Goal: Task Accomplishment & Management: Complete application form

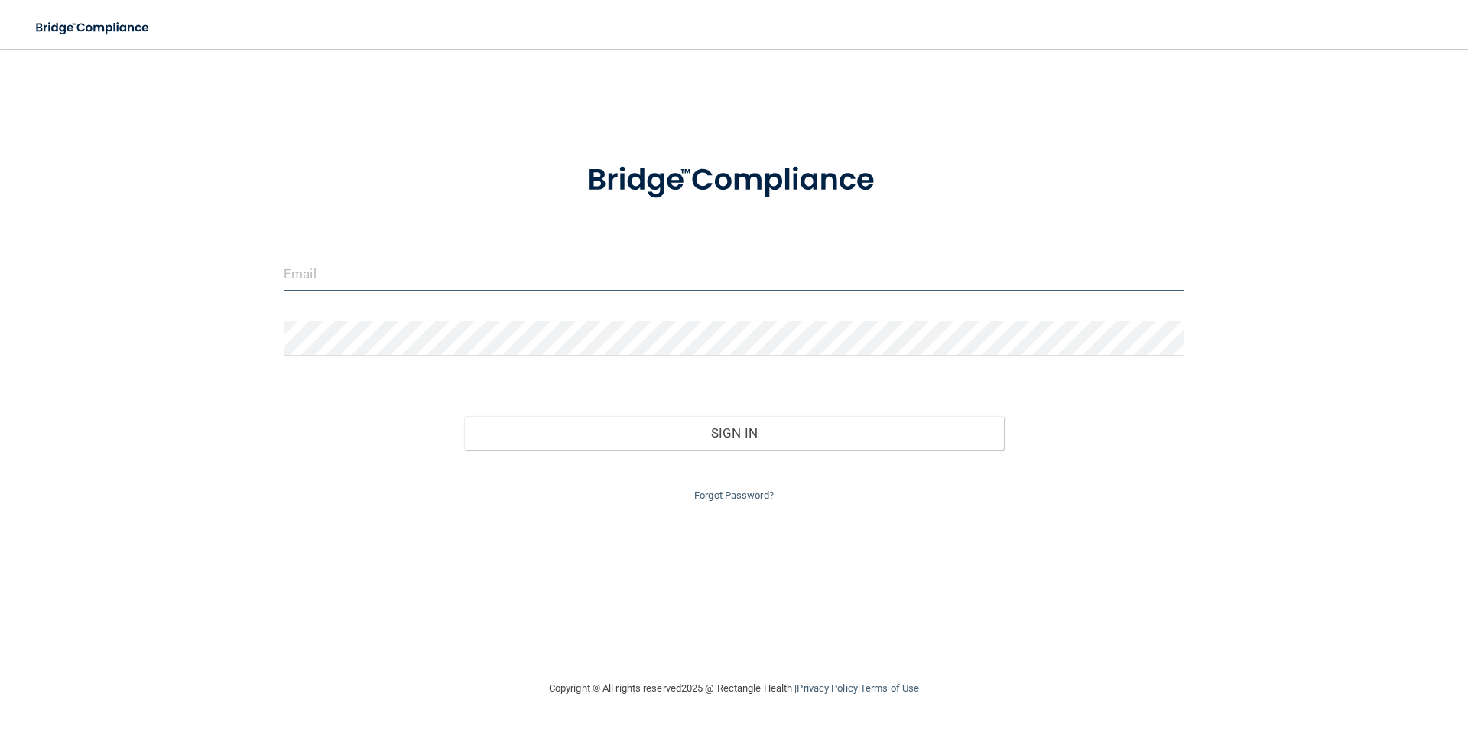
click at [386, 268] on input "email" at bounding box center [734, 274] width 901 height 34
type input "m"
type input "[EMAIL_ADDRESS][DOMAIN_NAME]"
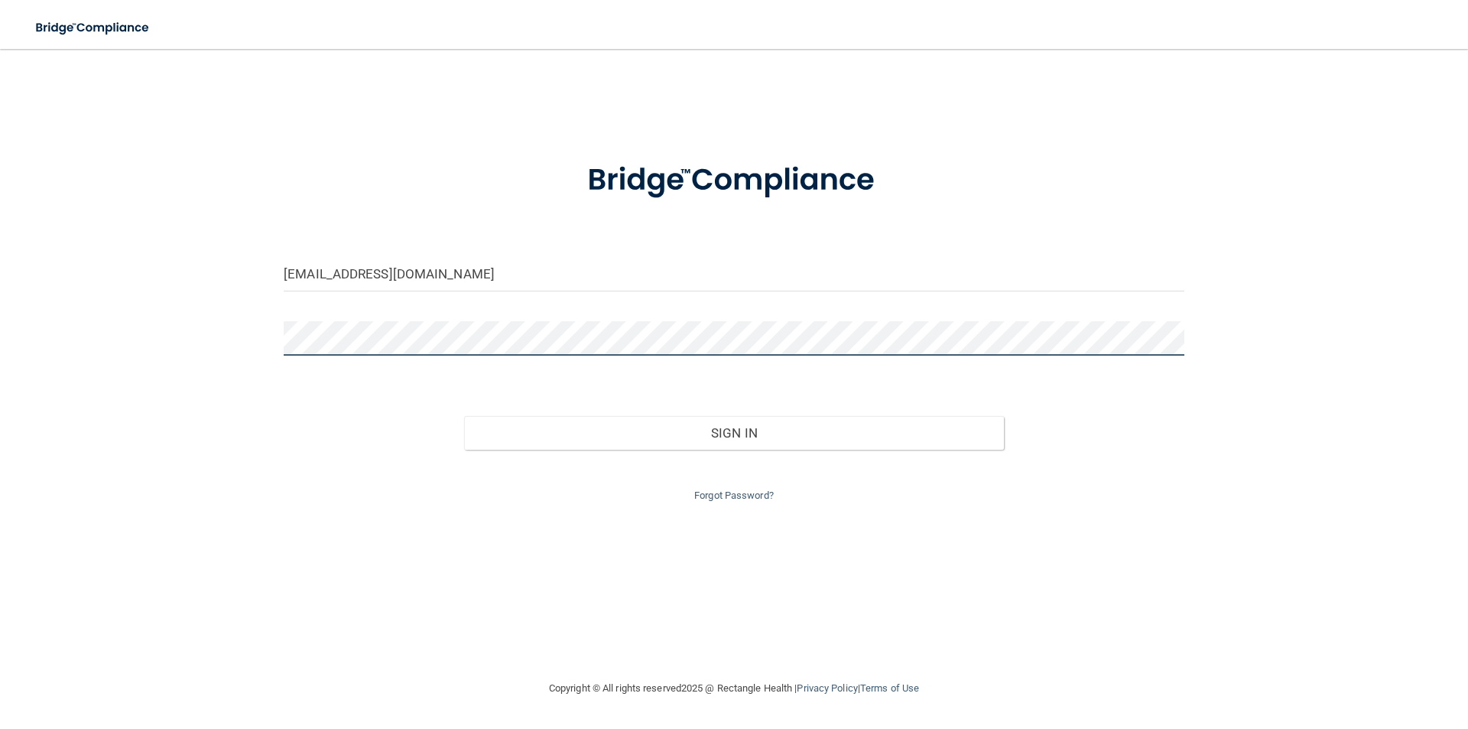
click at [464, 416] on button "Sign In" at bounding box center [734, 433] width 541 height 34
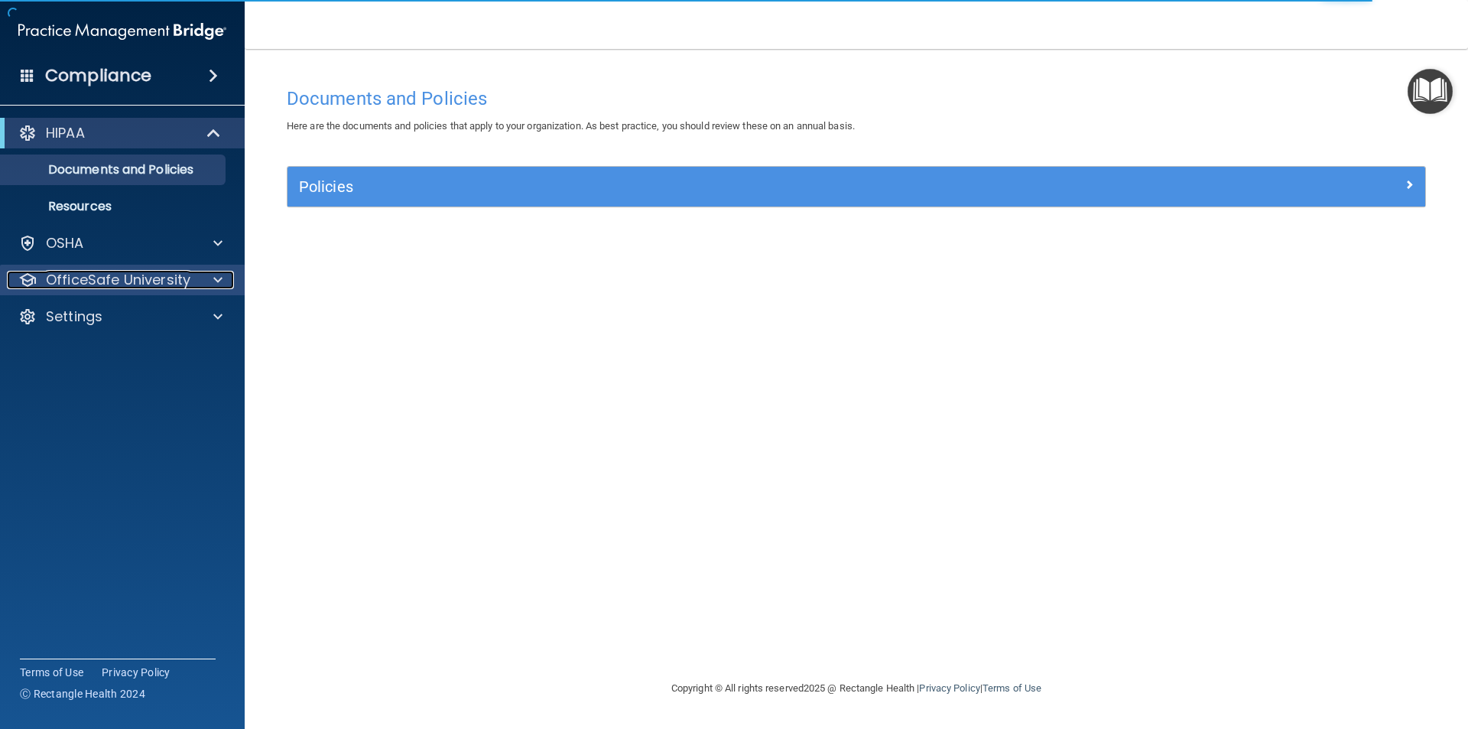
click at [166, 272] on p "OfficeSafe University" at bounding box center [118, 280] width 145 height 18
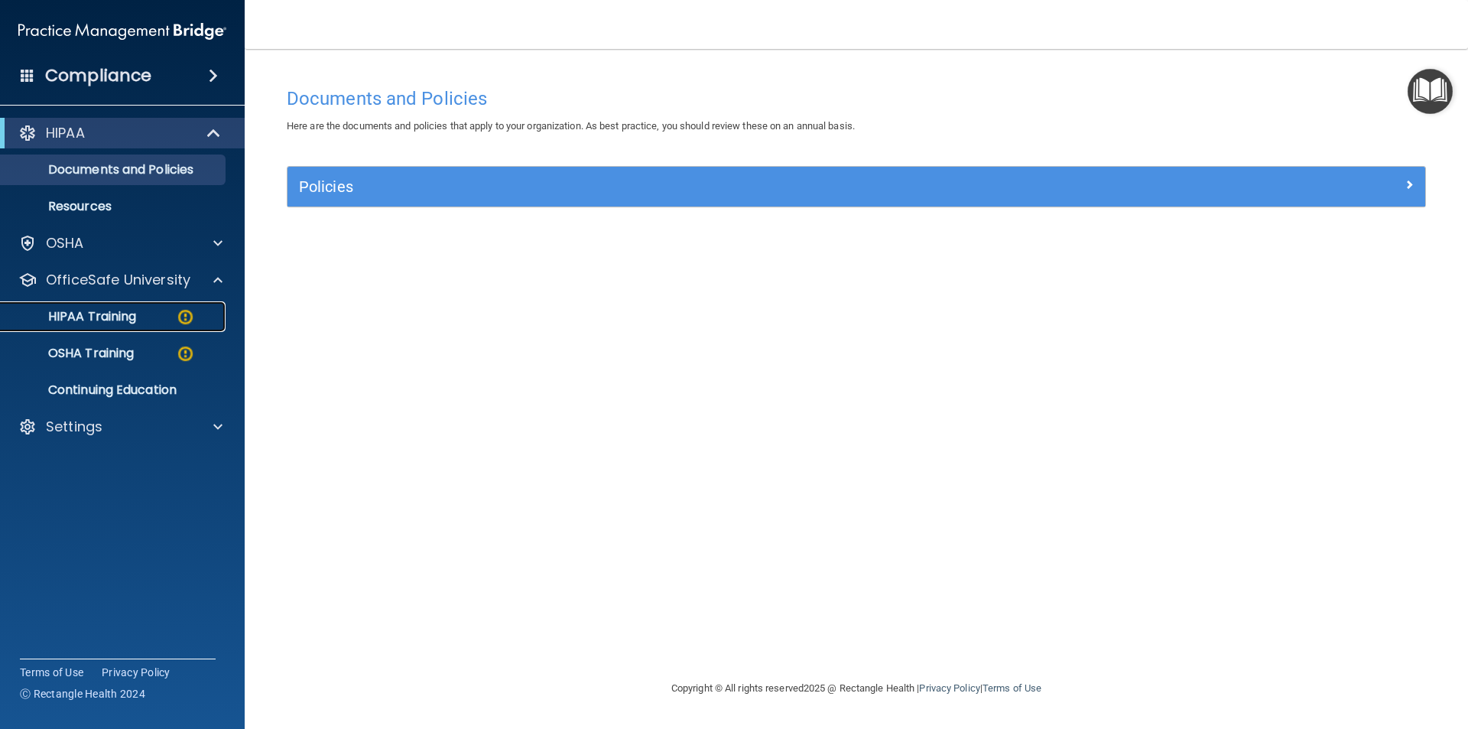
click at [115, 317] on p "HIPAA Training" at bounding box center [73, 316] width 126 height 15
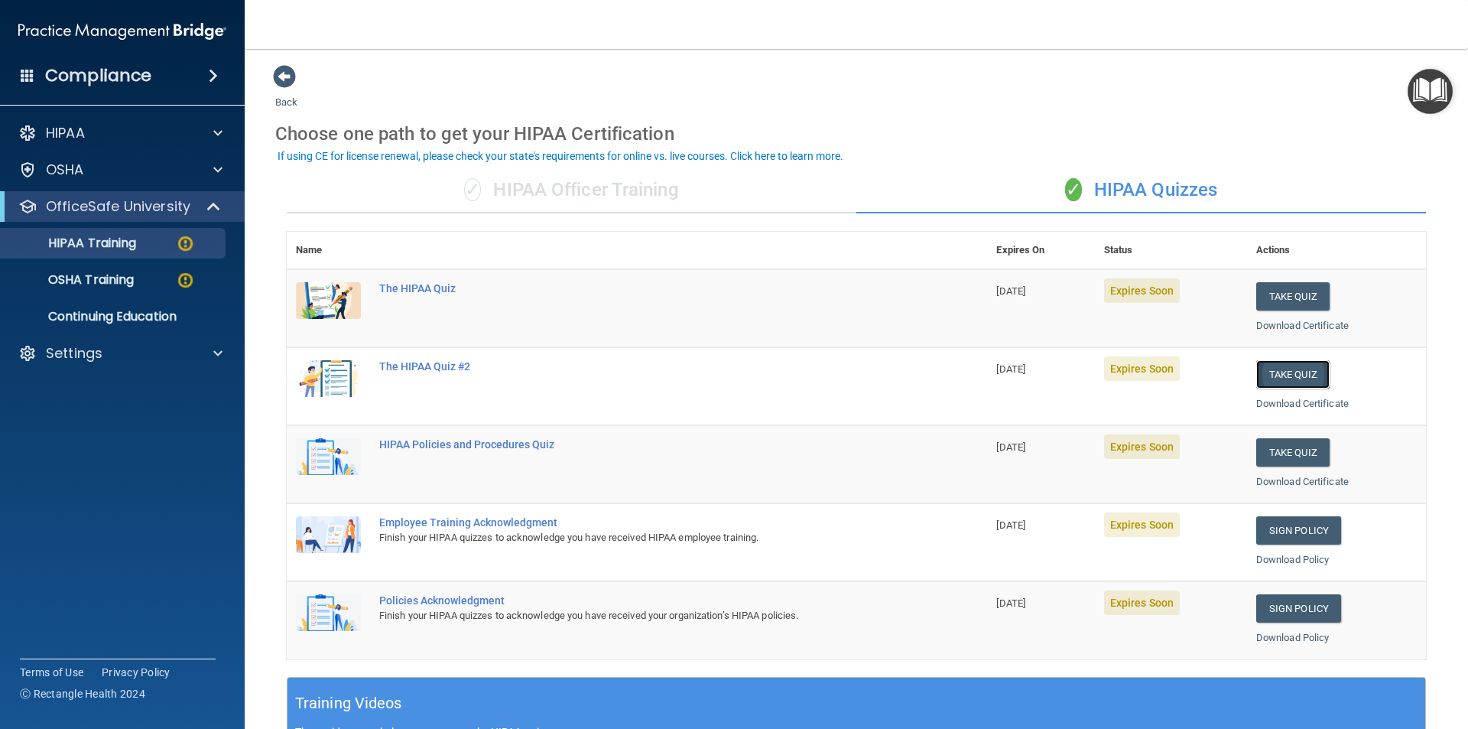
click at [1282, 374] on button "Take Quiz" at bounding box center [1293, 374] width 73 height 28
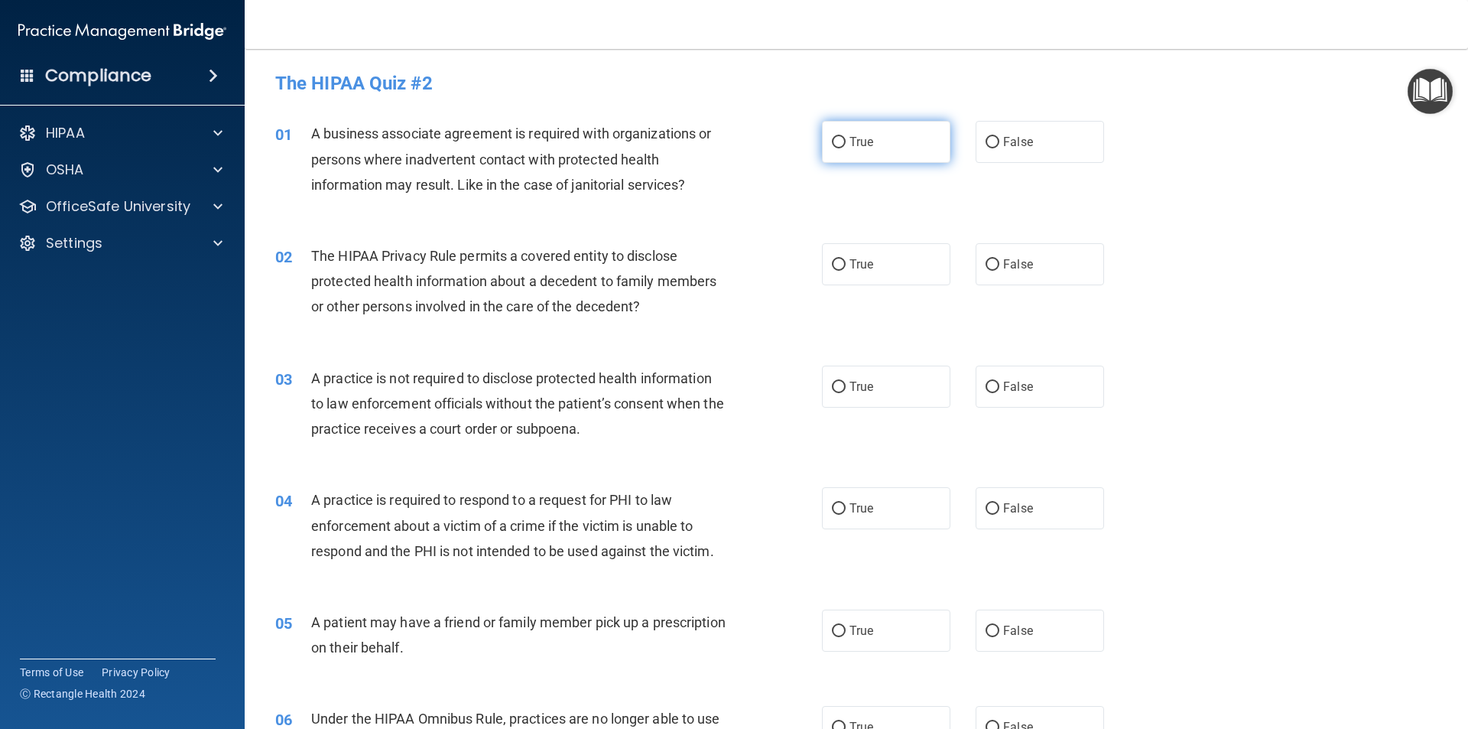
click at [834, 141] on input "True" at bounding box center [839, 142] width 14 height 11
radio input "true"
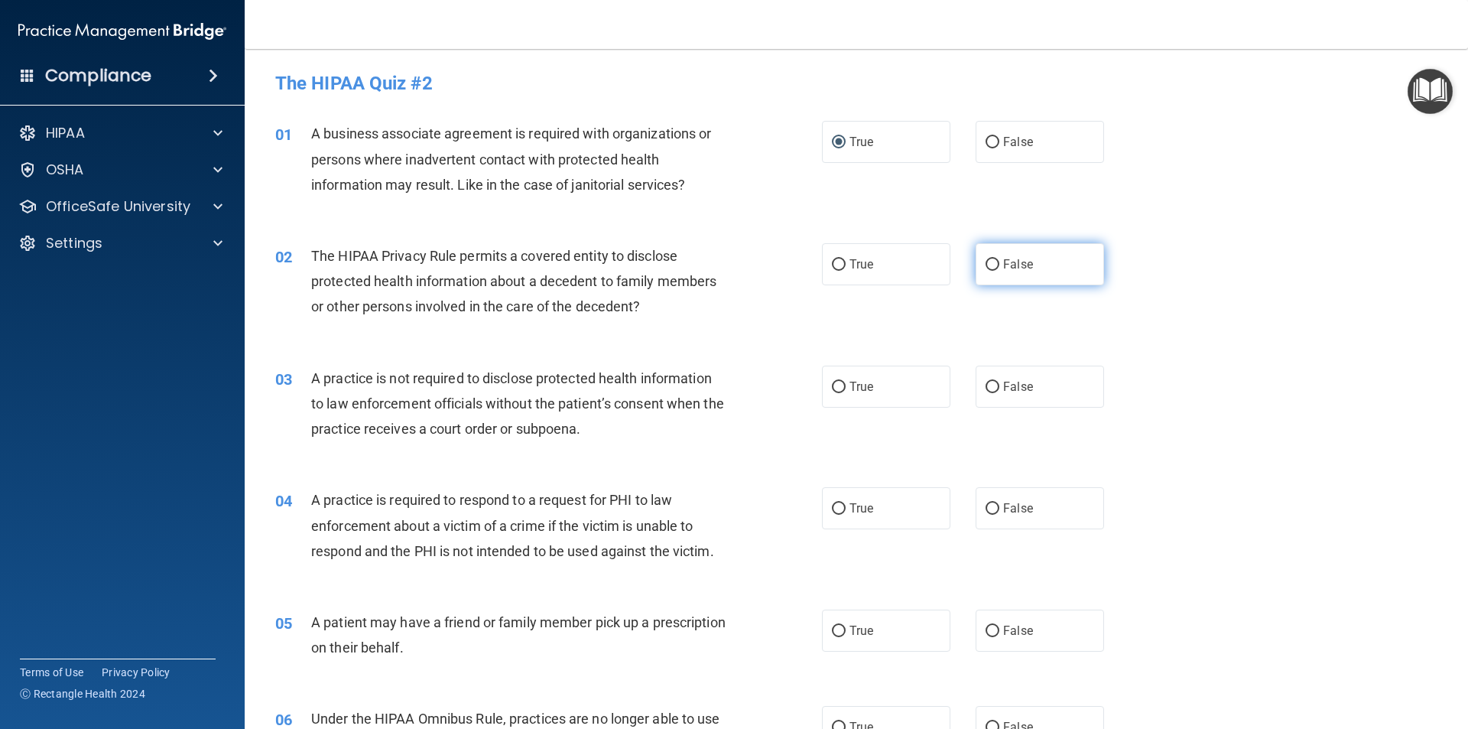
click at [986, 268] on input "False" at bounding box center [993, 264] width 14 height 11
radio input "true"
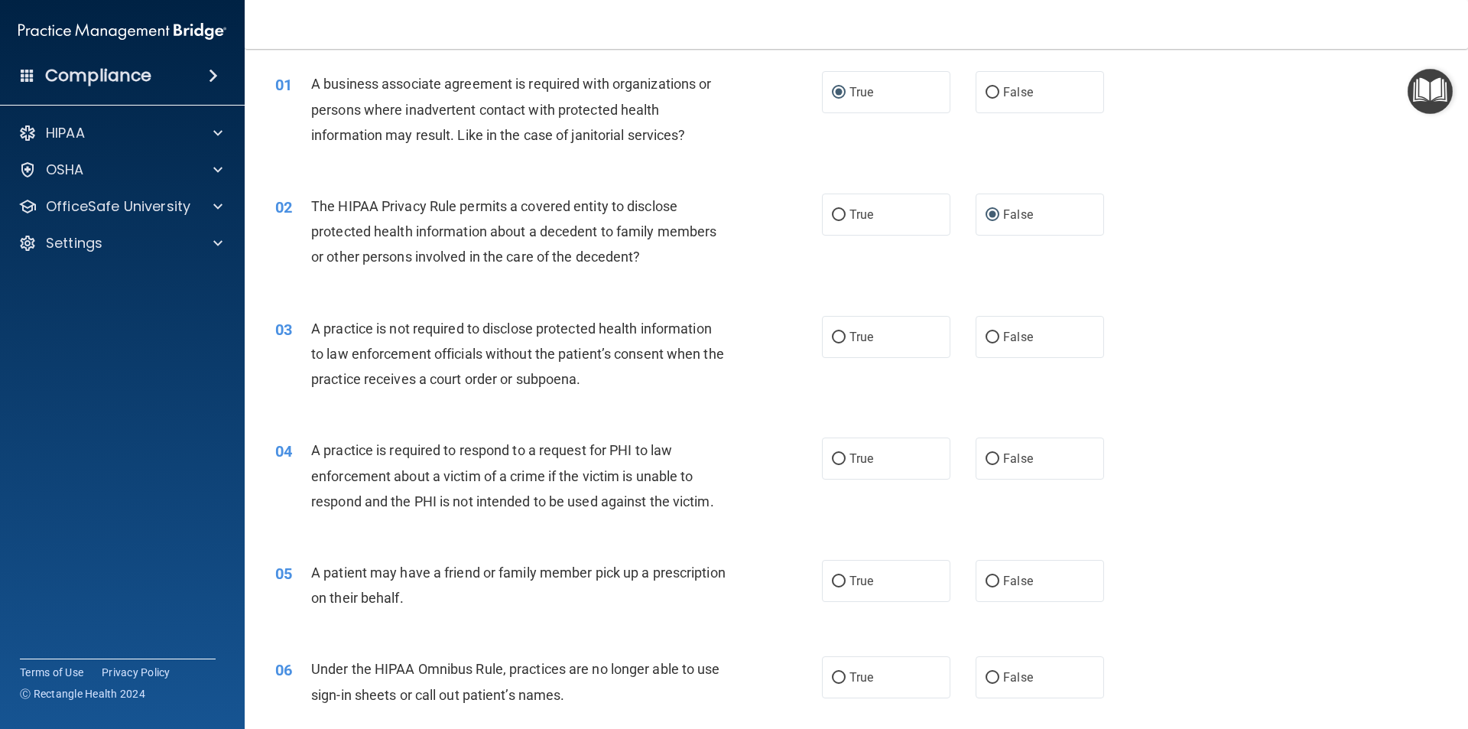
scroll to position [76, 0]
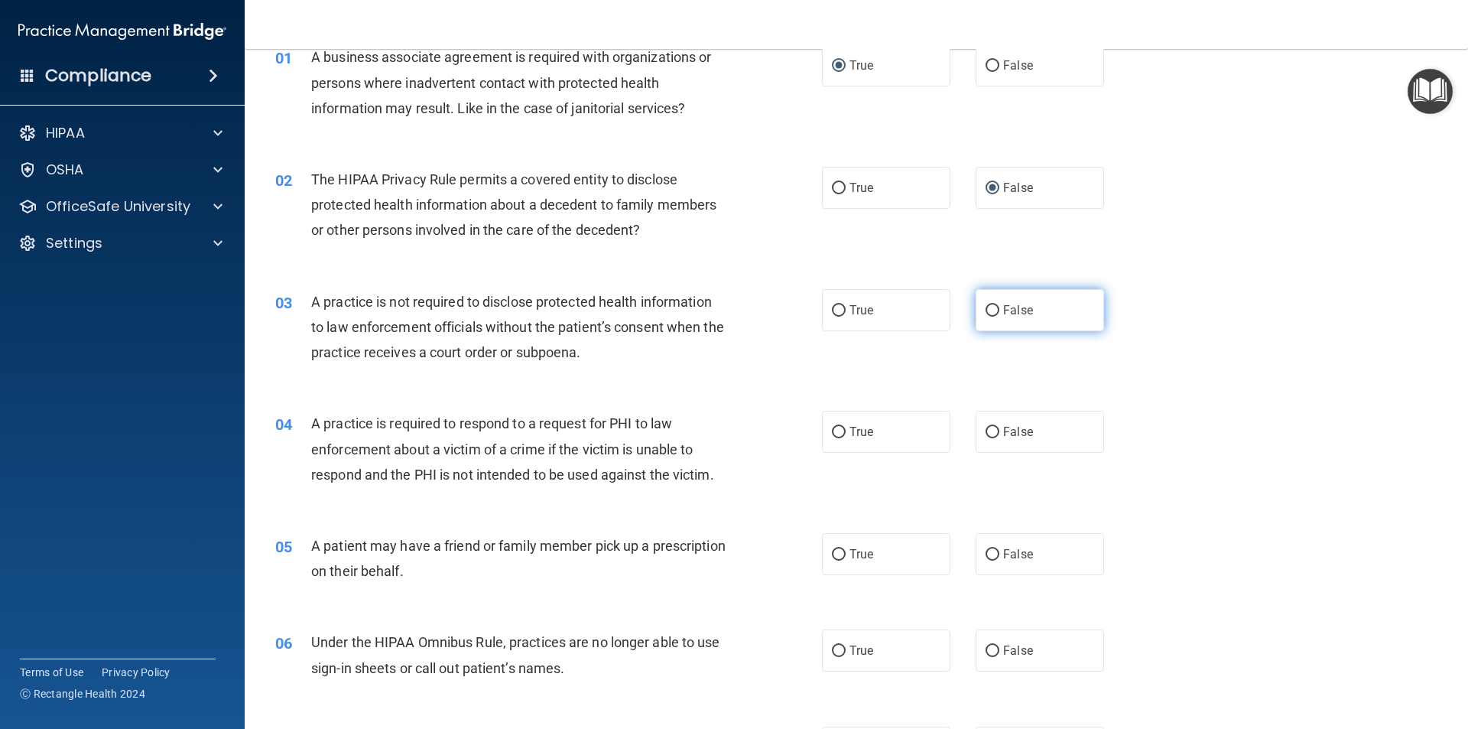
click at [986, 307] on input "False" at bounding box center [993, 310] width 14 height 11
radio input "true"
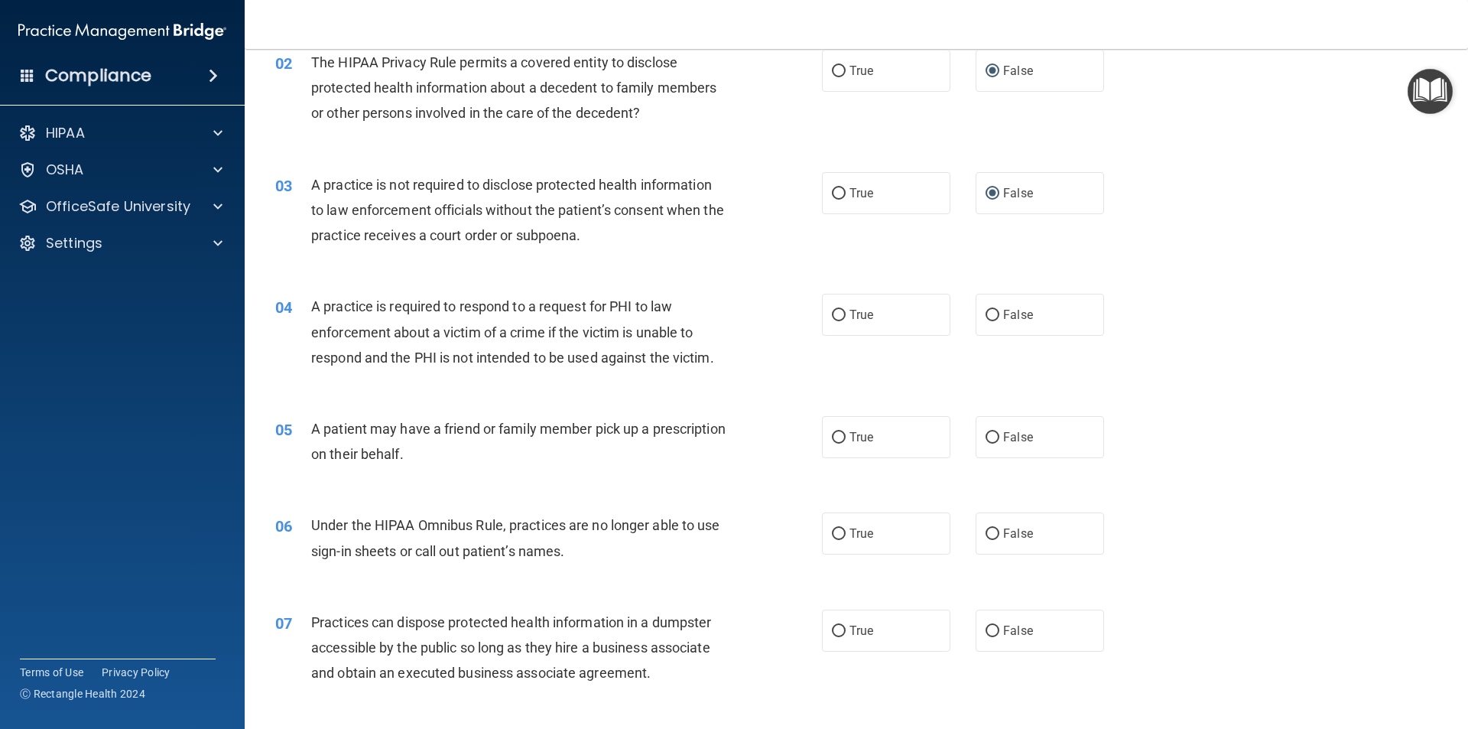
scroll to position [229, 0]
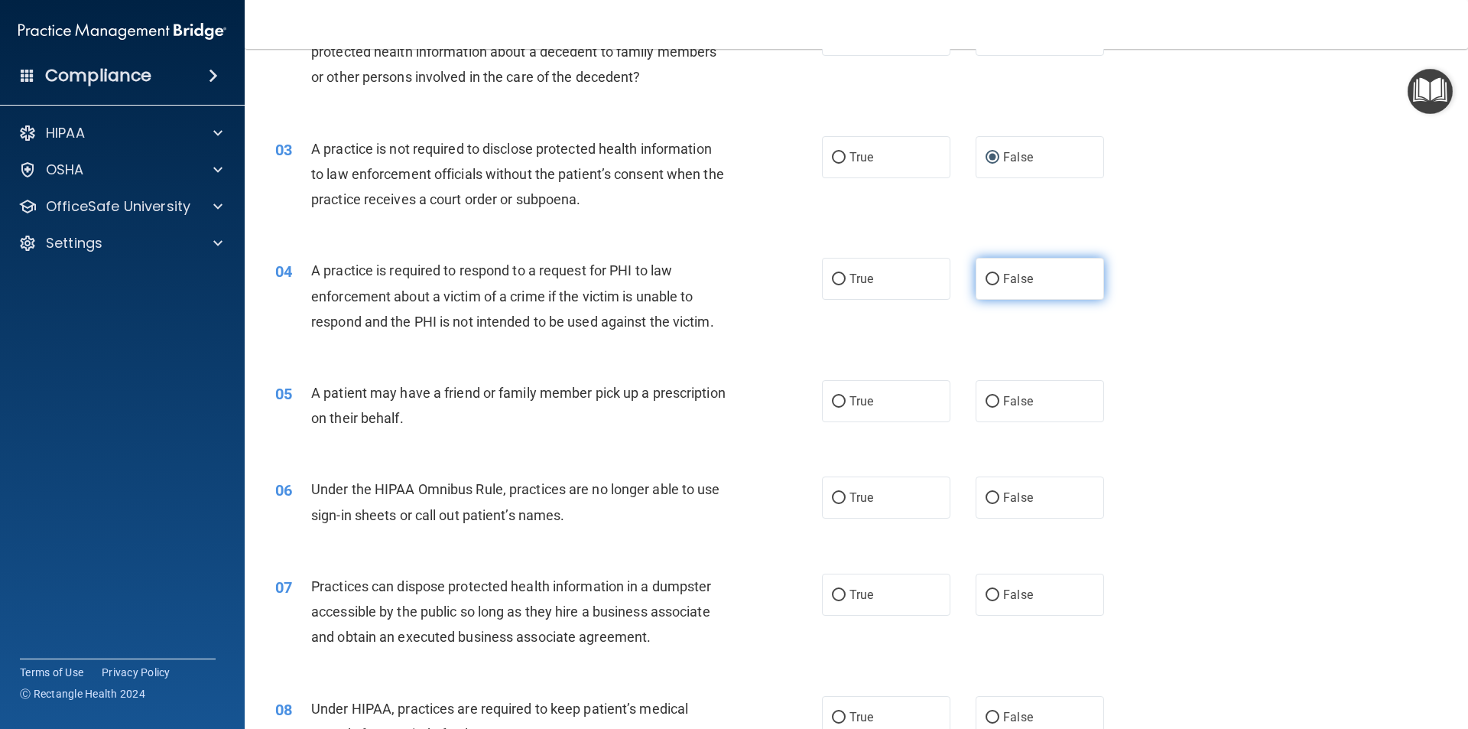
click at [986, 275] on input "False" at bounding box center [993, 279] width 14 height 11
radio input "true"
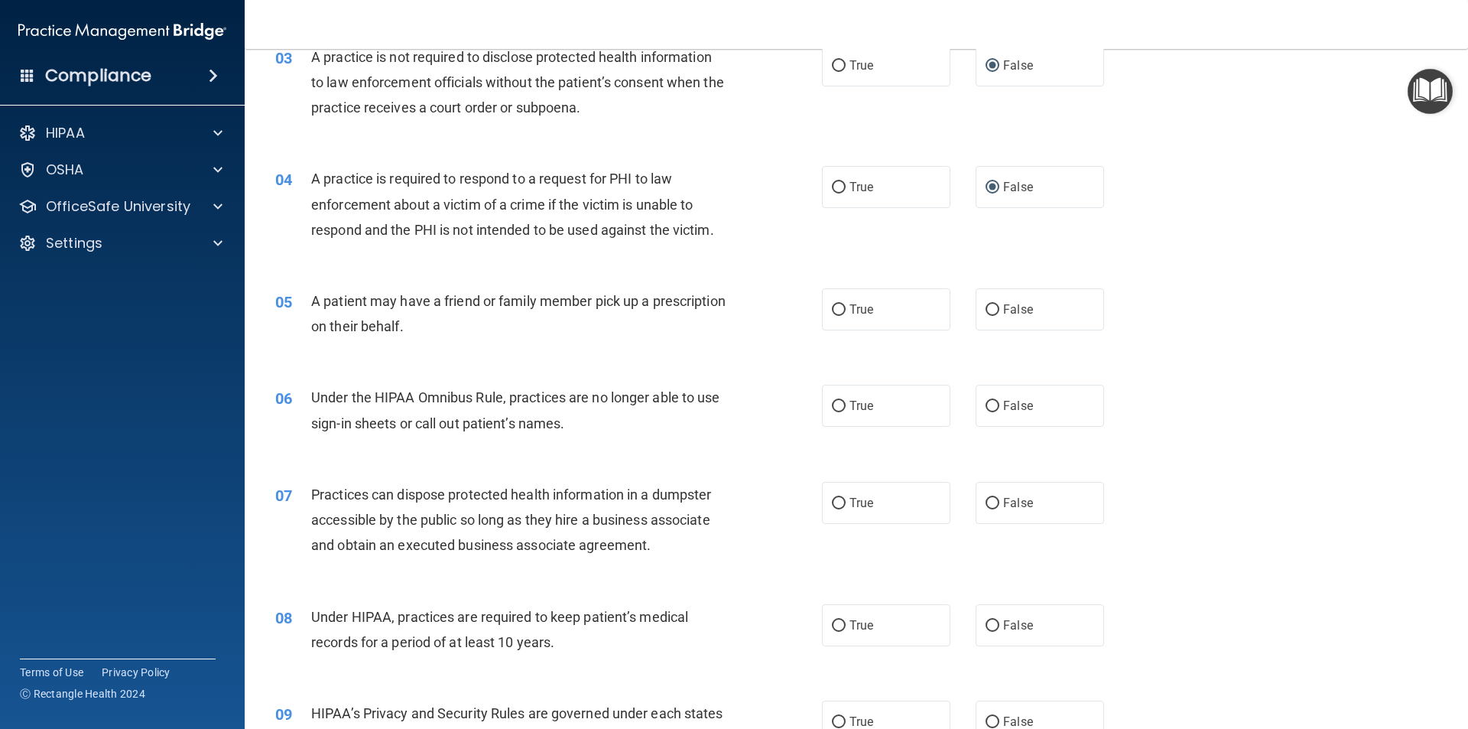
scroll to position [382, 0]
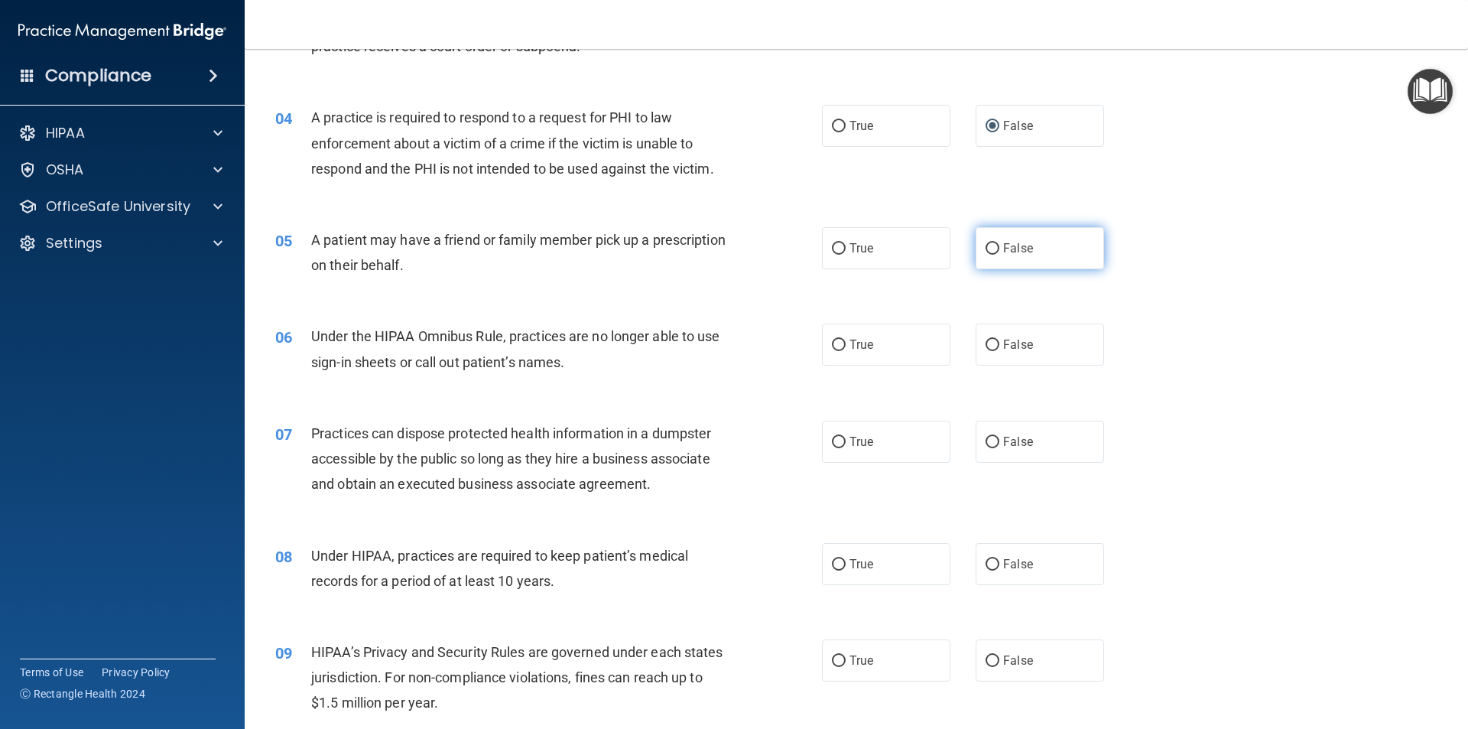
click at [986, 251] on input "False" at bounding box center [993, 248] width 14 height 11
radio input "true"
click at [834, 252] on input "True" at bounding box center [839, 248] width 14 height 11
radio input "true"
radio input "false"
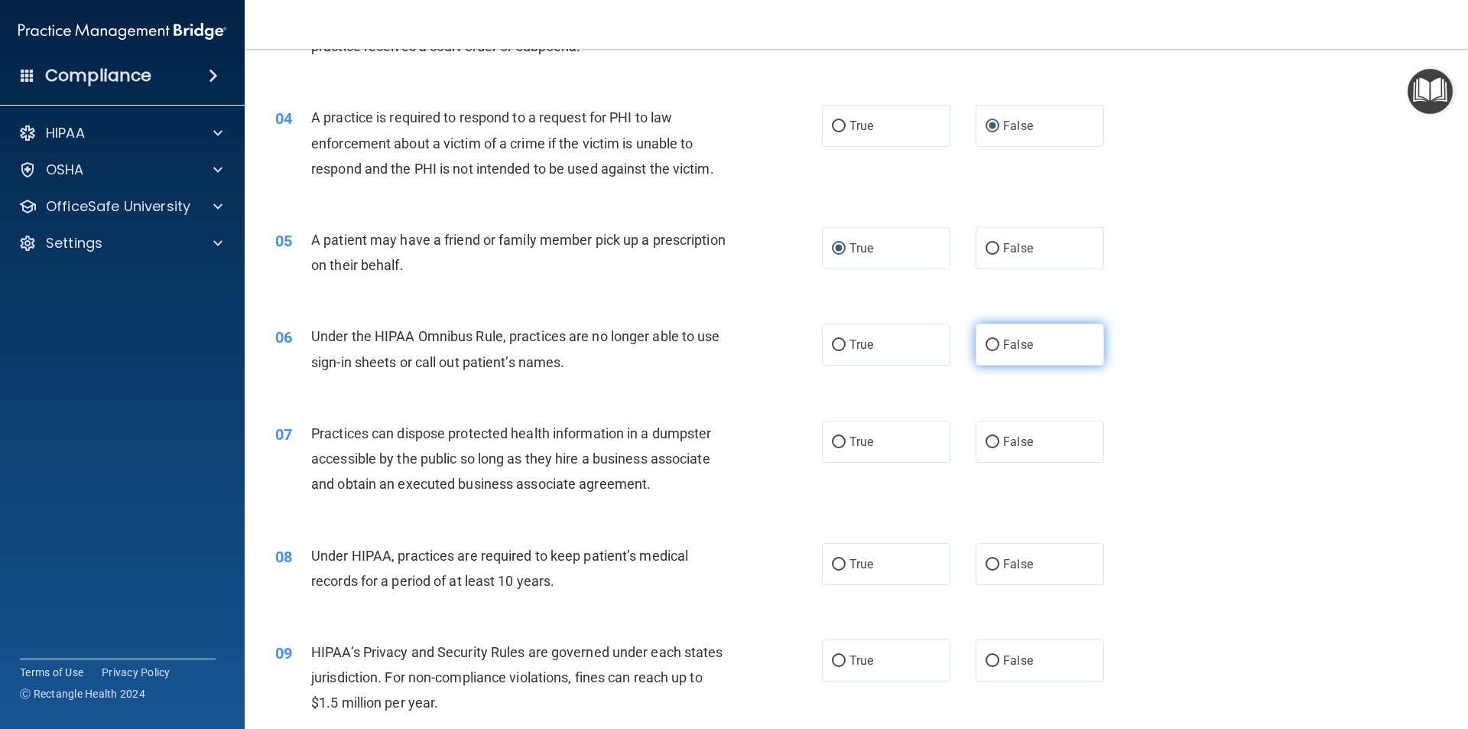
click at [991, 343] on input "False" at bounding box center [993, 345] width 14 height 11
radio input "true"
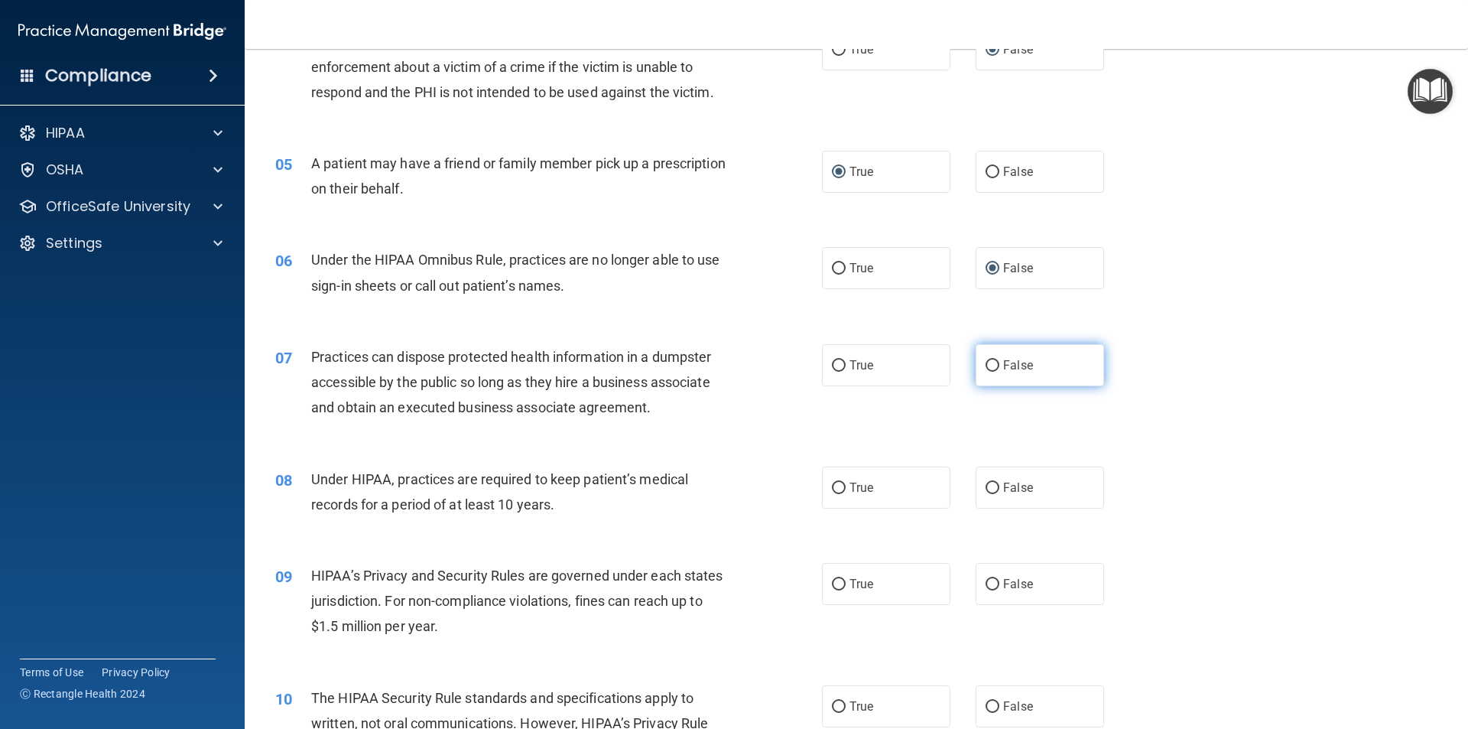
click at [1003, 366] on span "False" at bounding box center [1018, 365] width 30 height 15
click at [997, 366] on input "False" at bounding box center [993, 365] width 14 height 11
radio input "true"
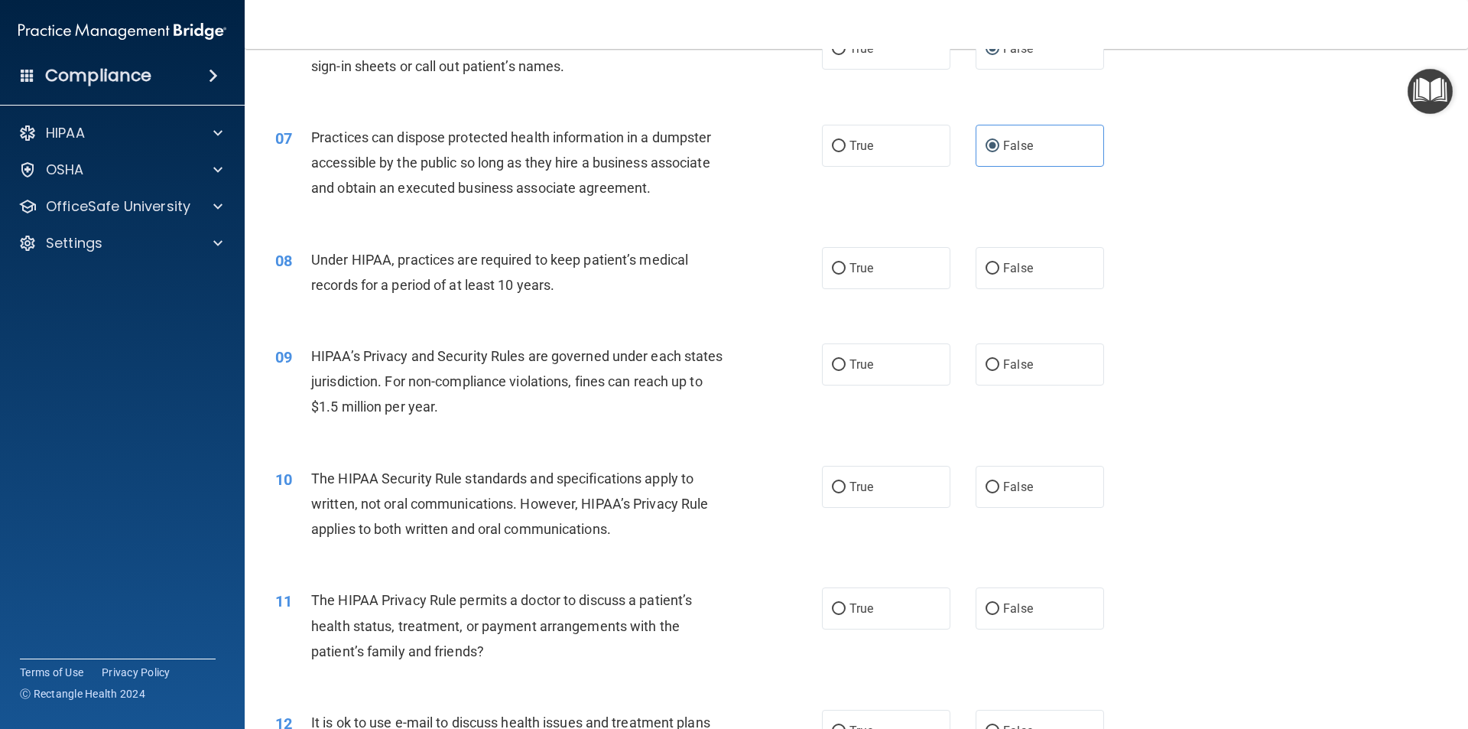
scroll to position [688, 0]
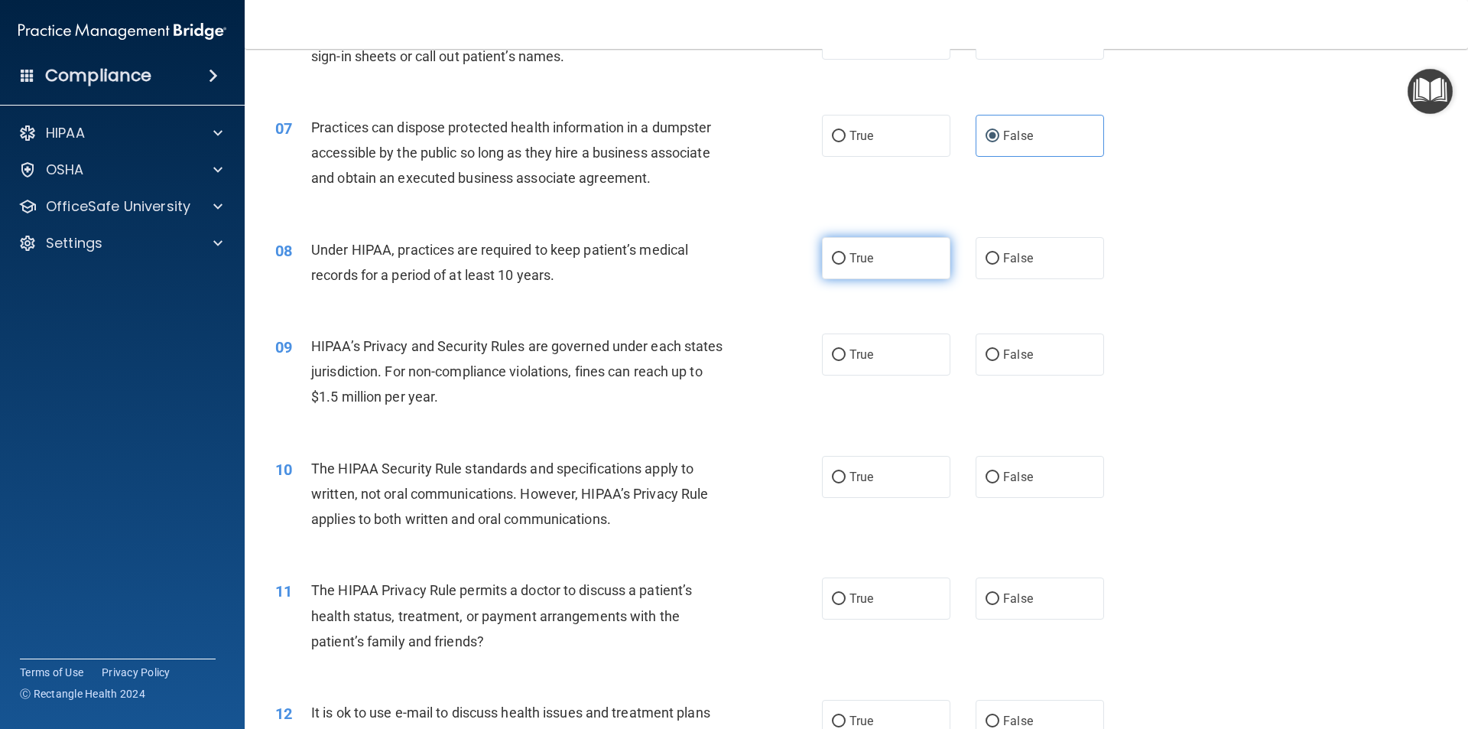
click at [835, 255] on input "True" at bounding box center [839, 258] width 14 height 11
radio input "true"
click at [997, 363] on label "False" at bounding box center [1040, 354] width 128 height 42
click at [997, 361] on input "False" at bounding box center [993, 355] width 14 height 11
radio input "true"
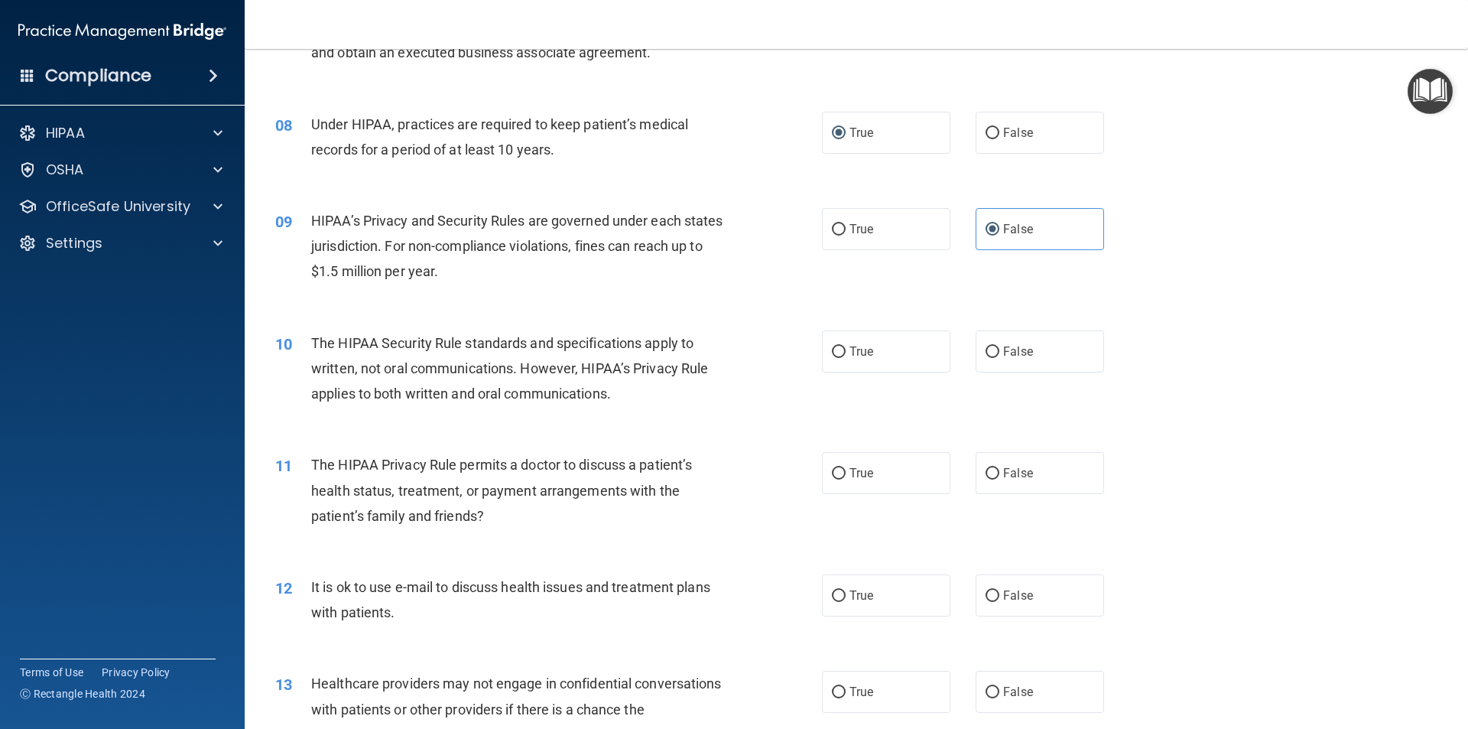
scroll to position [841, 0]
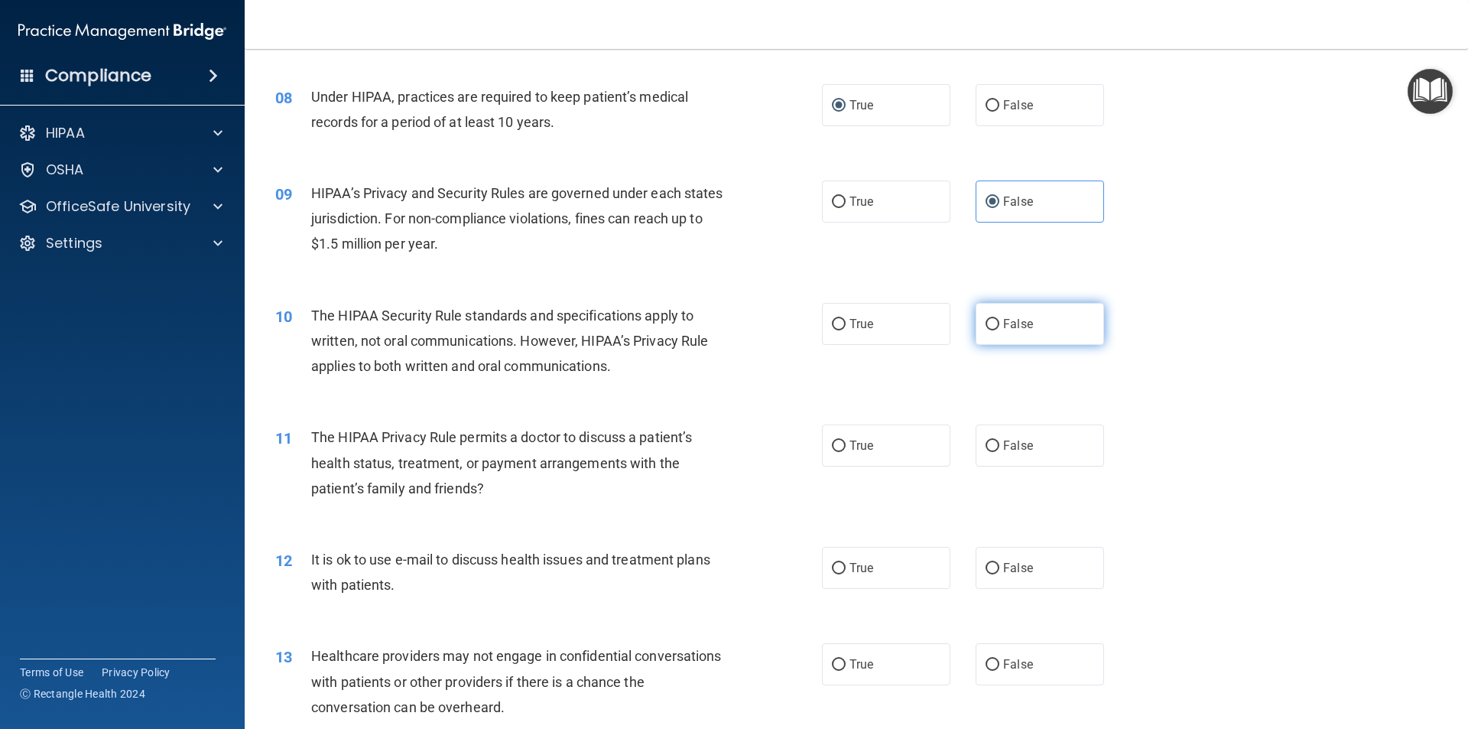
click at [986, 324] on input "False" at bounding box center [993, 324] width 14 height 11
radio input "true"
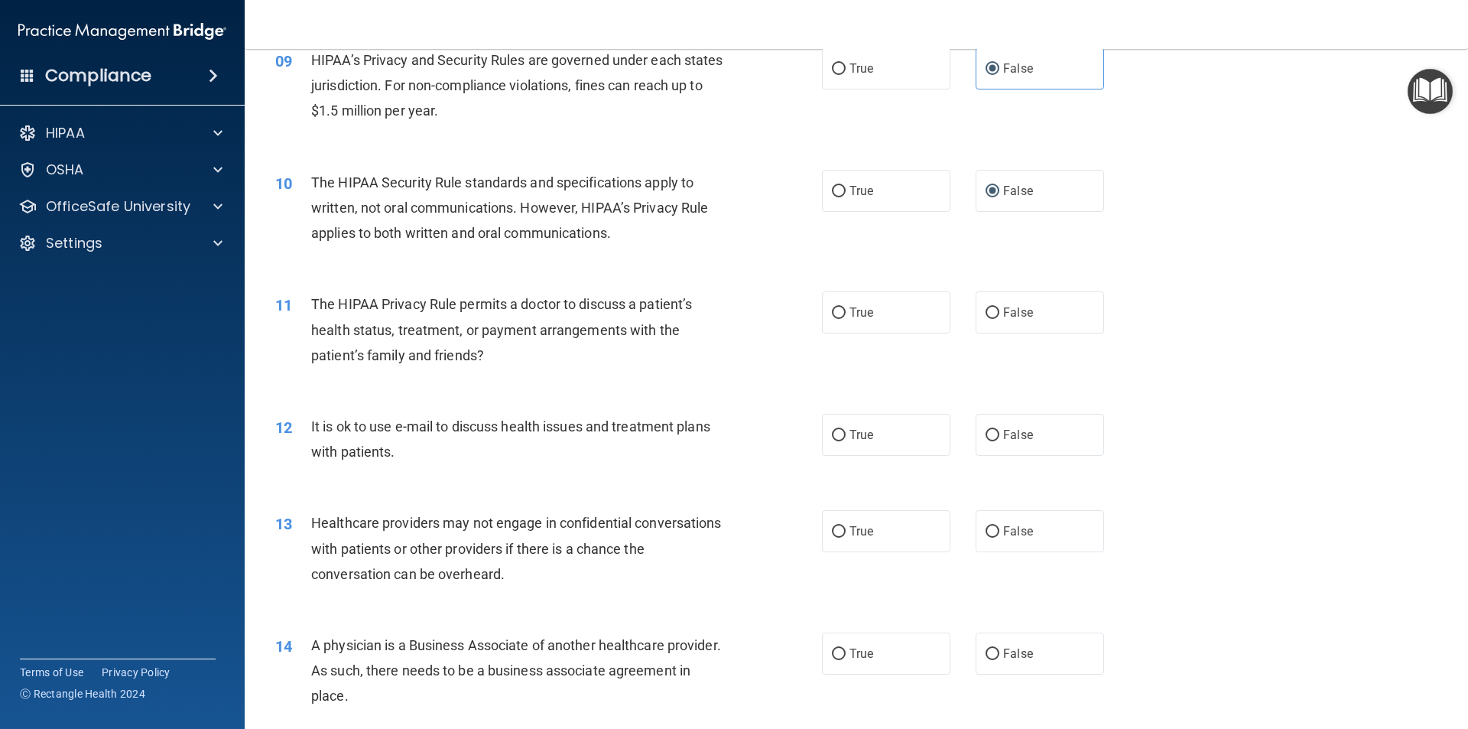
scroll to position [994, 0]
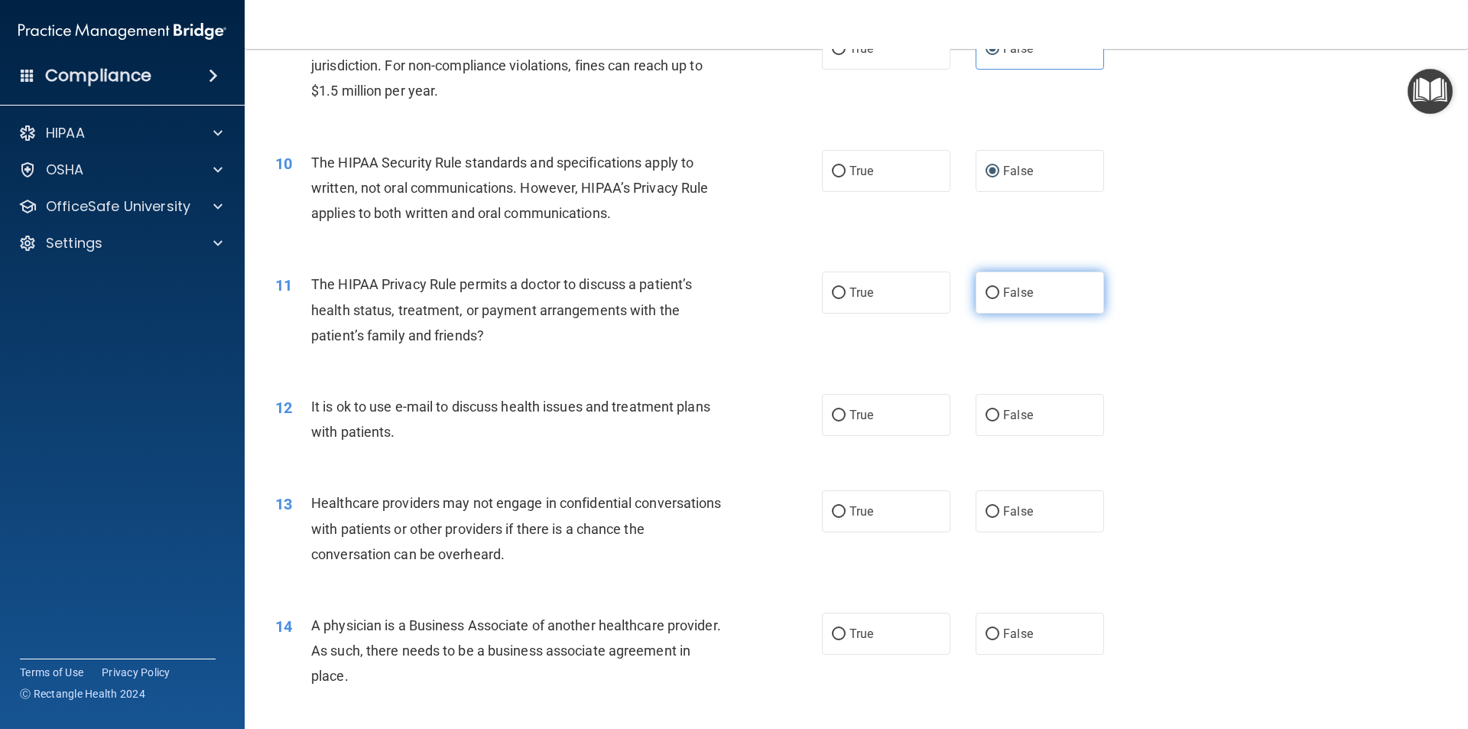
click at [996, 296] on label "False" at bounding box center [1040, 293] width 128 height 42
click at [996, 296] on input "False" at bounding box center [993, 293] width 14 height 11
radio input "true"
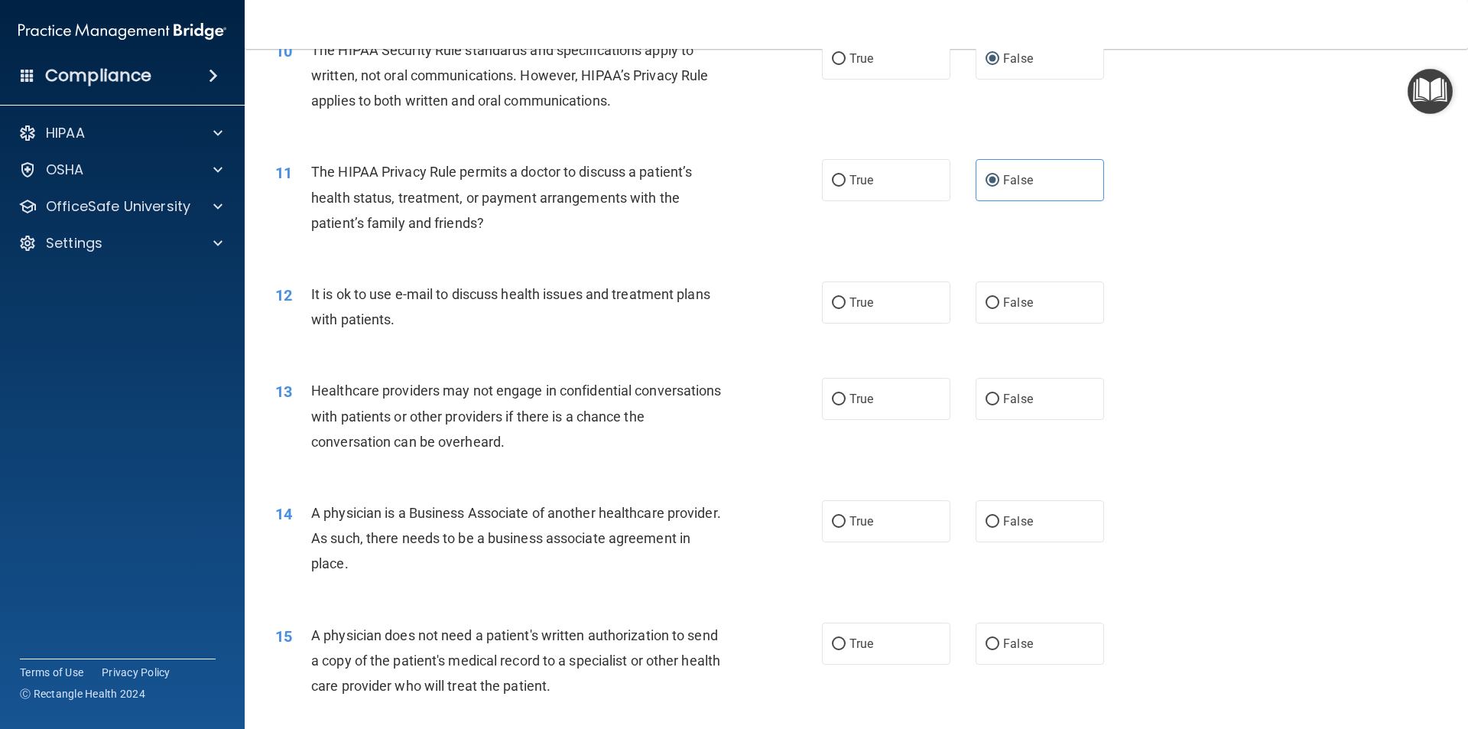
scroll to position [1224, 0]
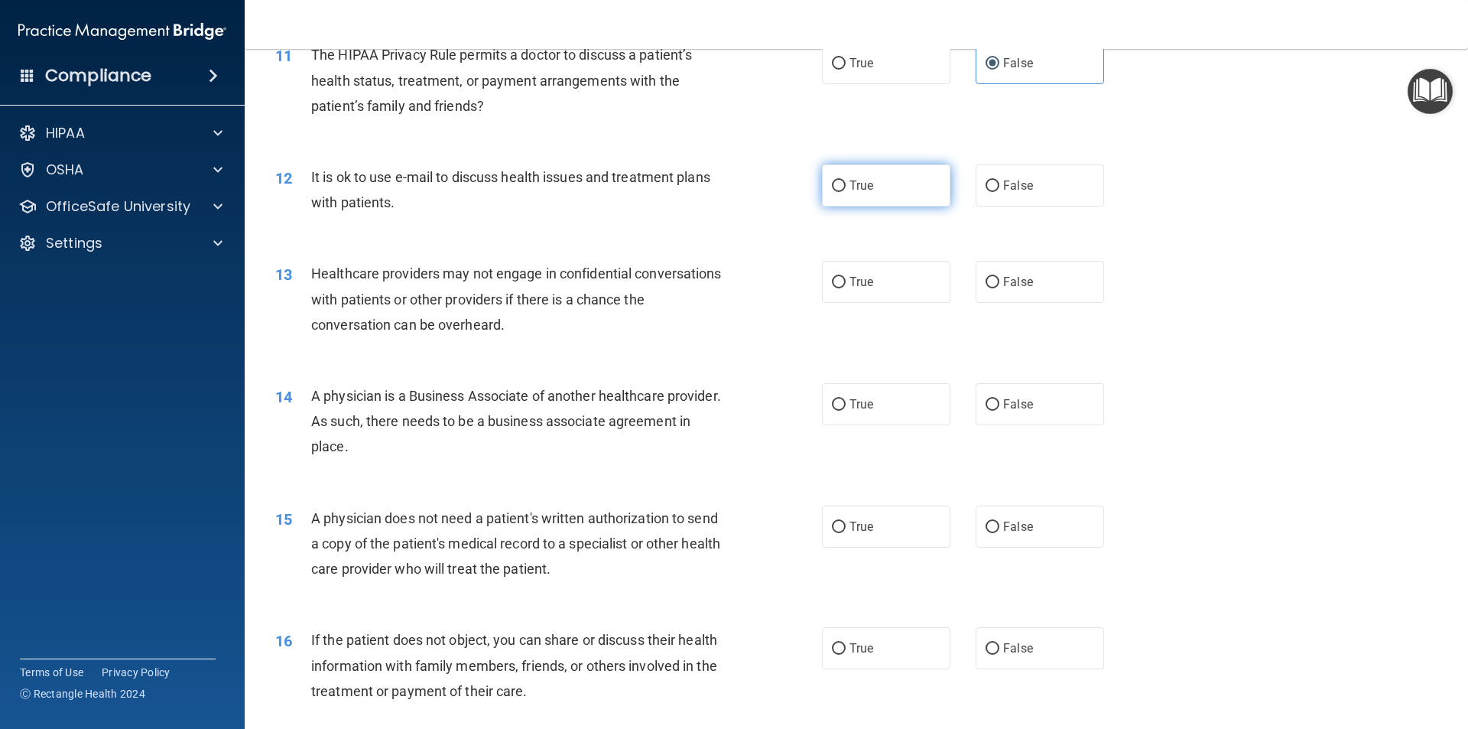
click at [838, 189] on input "True" at bounding box center [839, 186] width 14 height 11
radio input "true"
click at [851, 286] on span "True" at bounding box center [862, 282] width 24 height 15
click at [846, 286] on input "True" at bounding box center [839, 282] width 14 height 11
radio input "true"
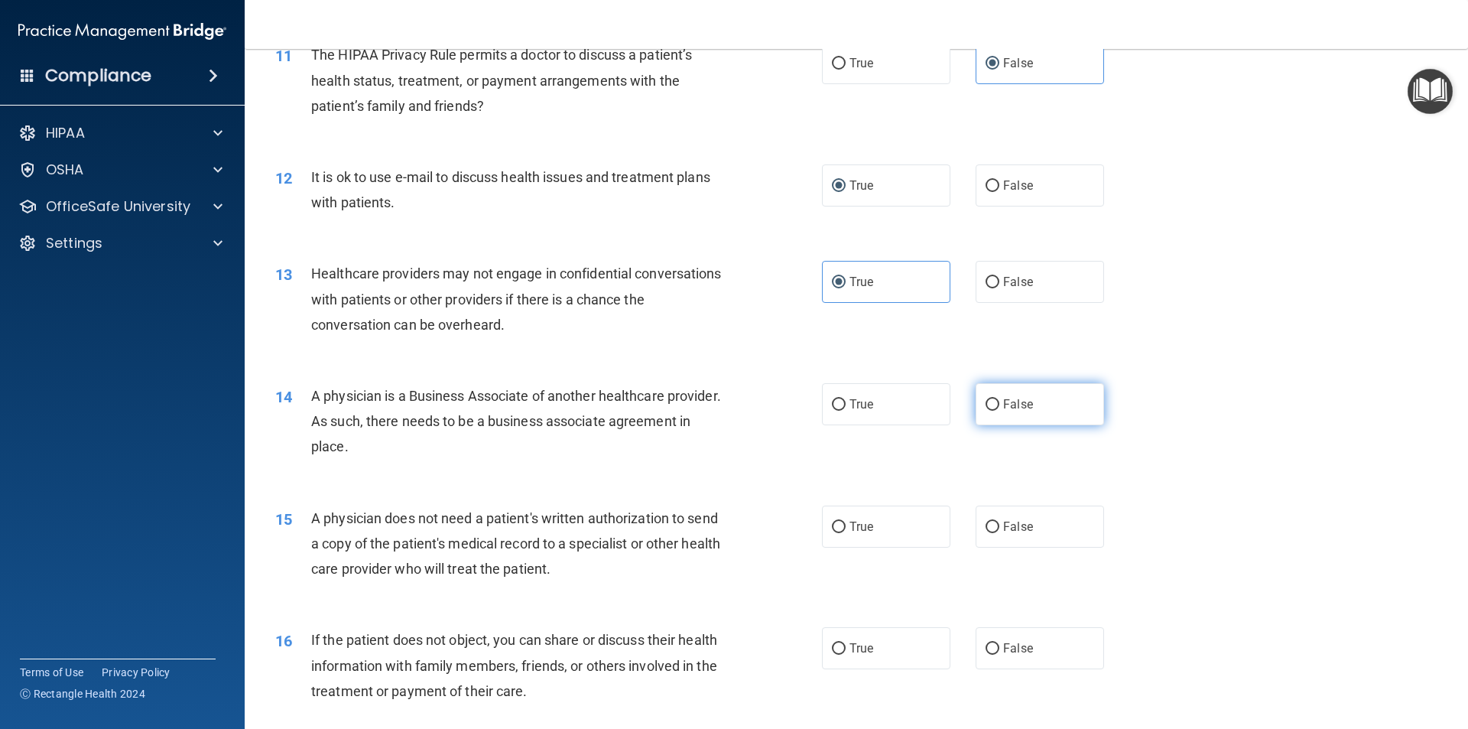
click at [1057, 404] on label "False" at bounding box center [1040, 404] width 128 height 42
click at [1000, 404] on input "False" at bounding box center [993, 404] width 14 height 11
radio input "true"
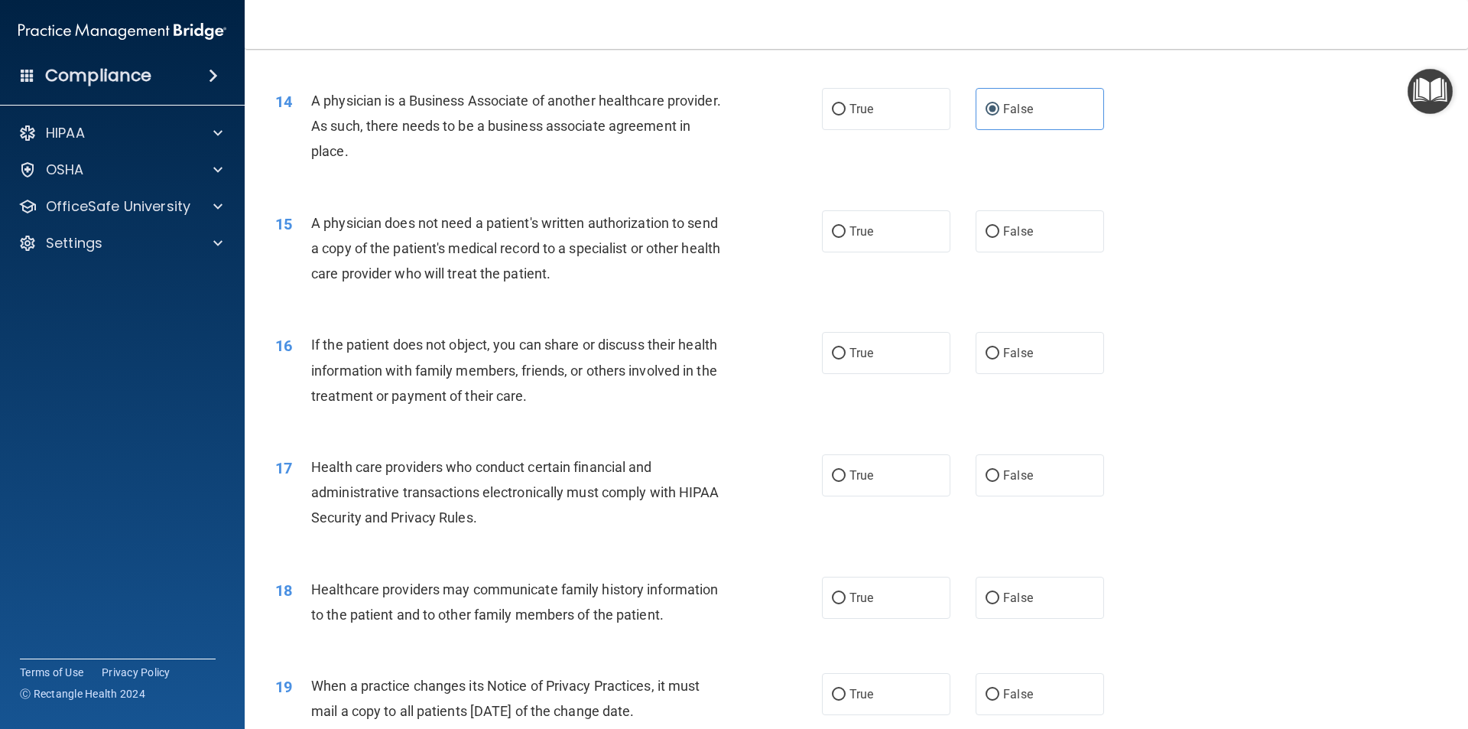
scroll to position [1530, 0]
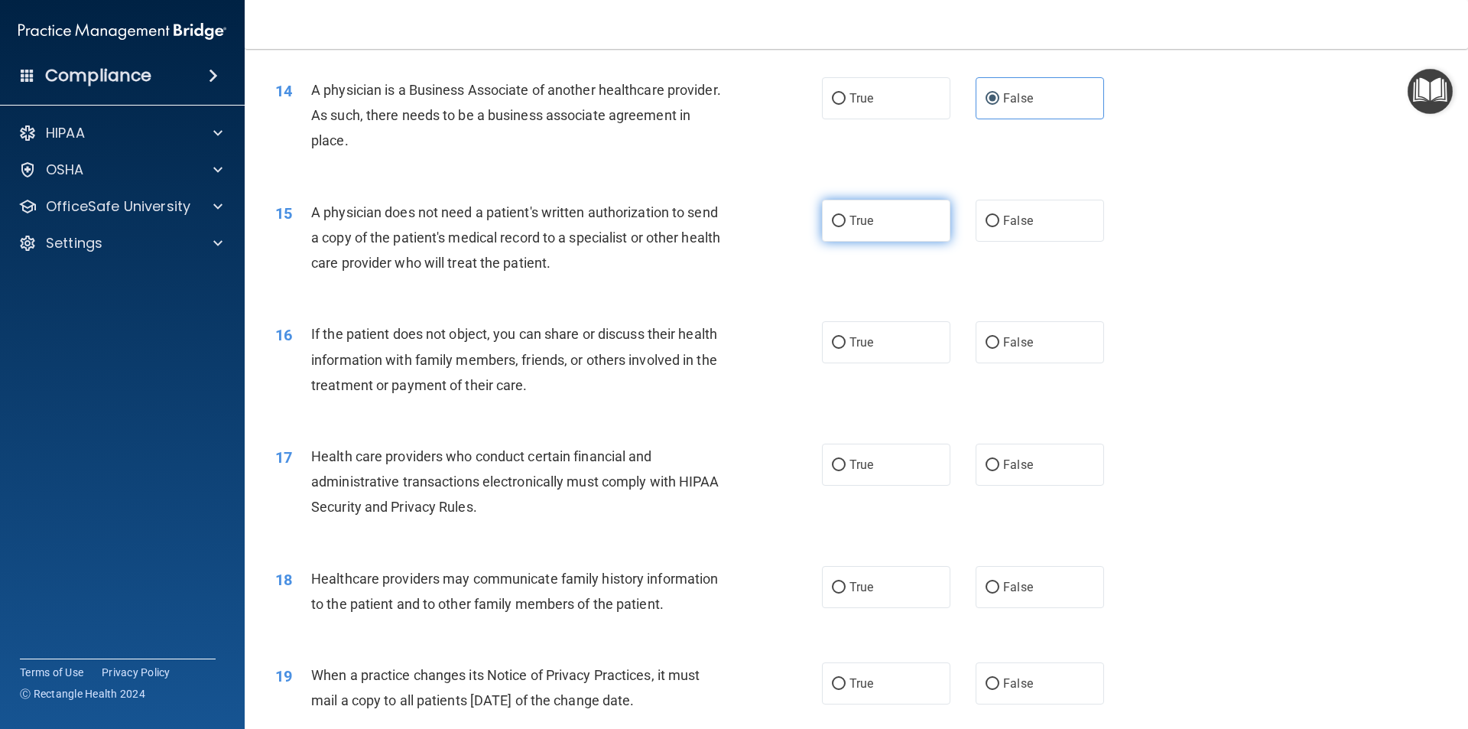
click at [844, 216] on label "True" at bounding box center [886, 221] width 128 height 42
click at [844, 216] on input "True" at bounding box center [839, 221] width 14 height 11
radio input "true"
click at [1022, 343] on span "False" at bounding box center [1018, 342] width 30 height 15
click at [1000, 343] on input "False" at bounding box center [993, 342] width 14 height 11
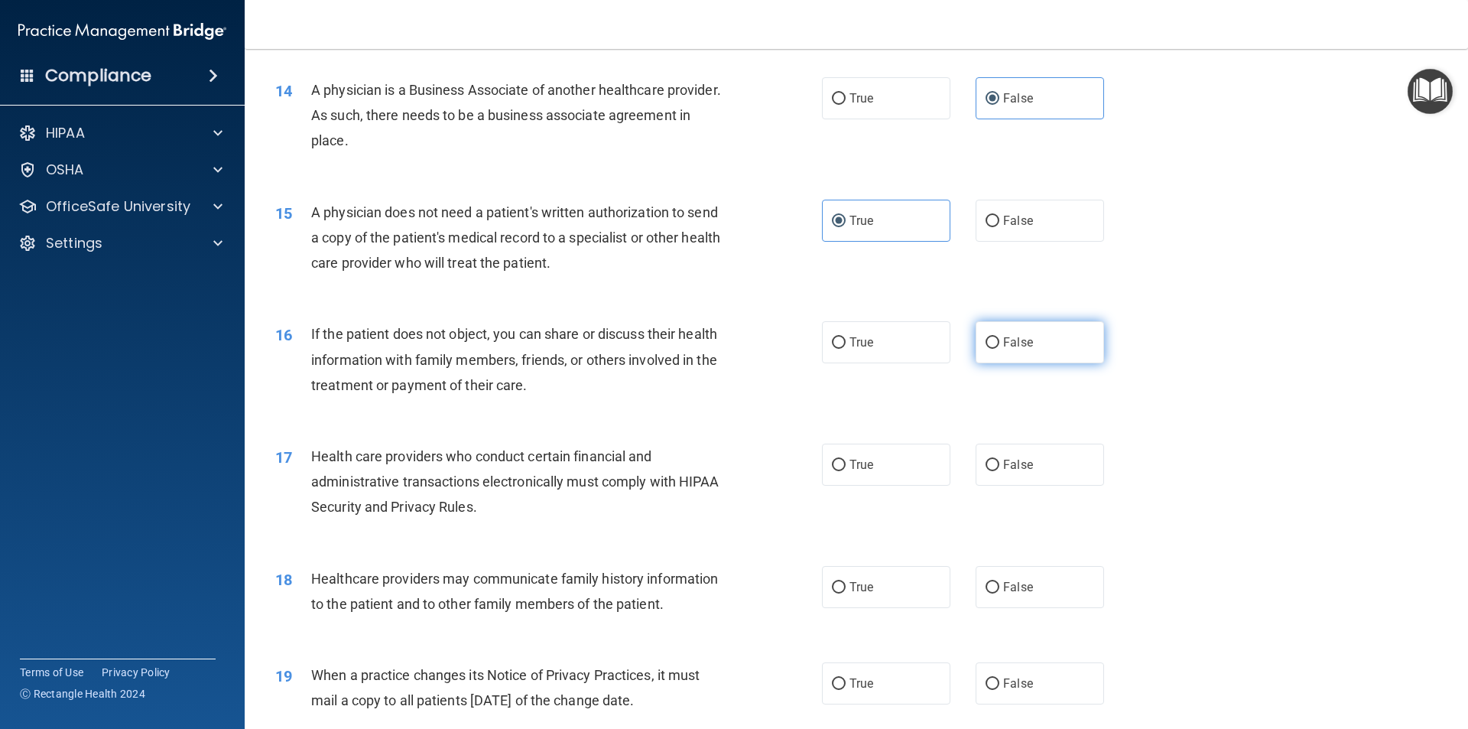
radio input "true"
click at [919, 346] on label "True" at bounding box center [886, 342] width 128 height 42
click at [846, 346] on input "True" at bounding box center [839, 342] width 14 height 11
radio input "true"
radio input "false"
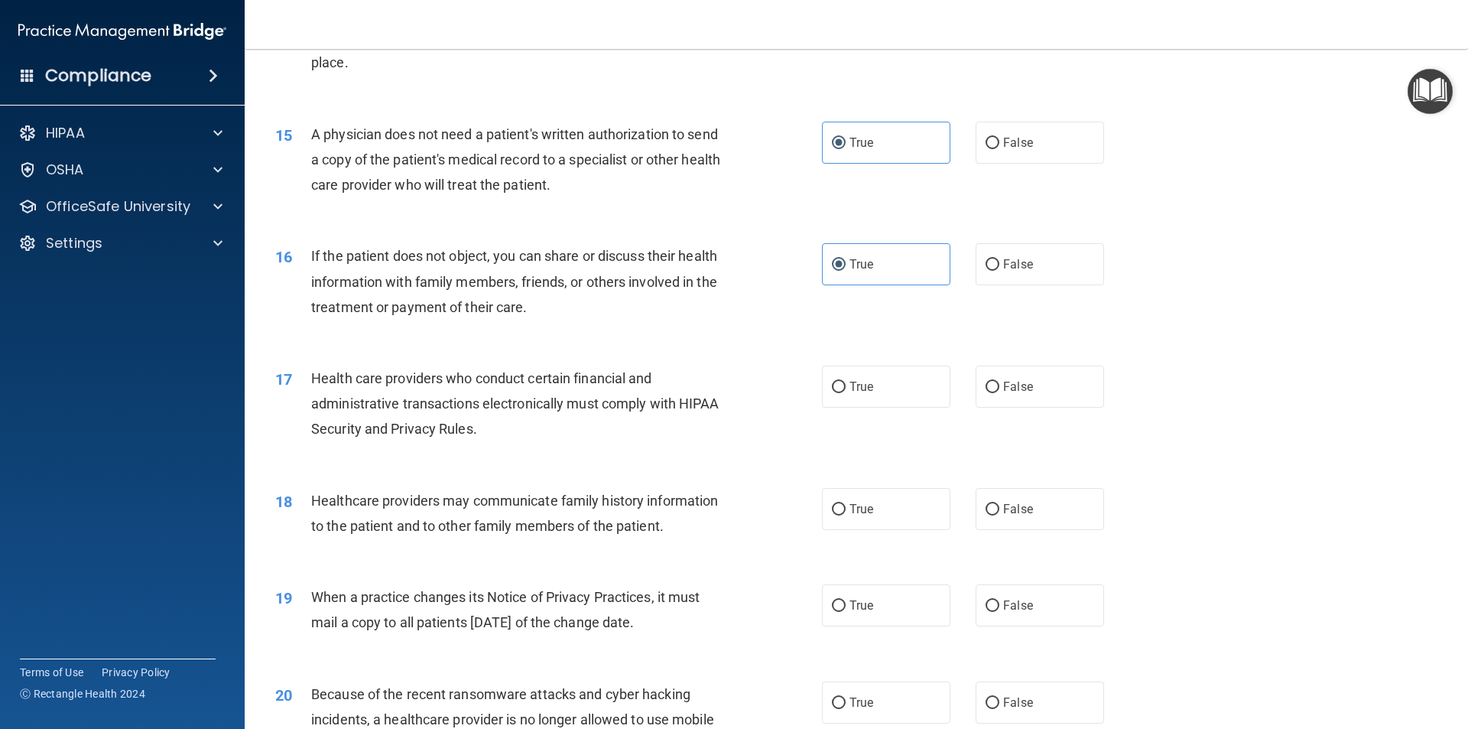
scroll to position [1683, 0]
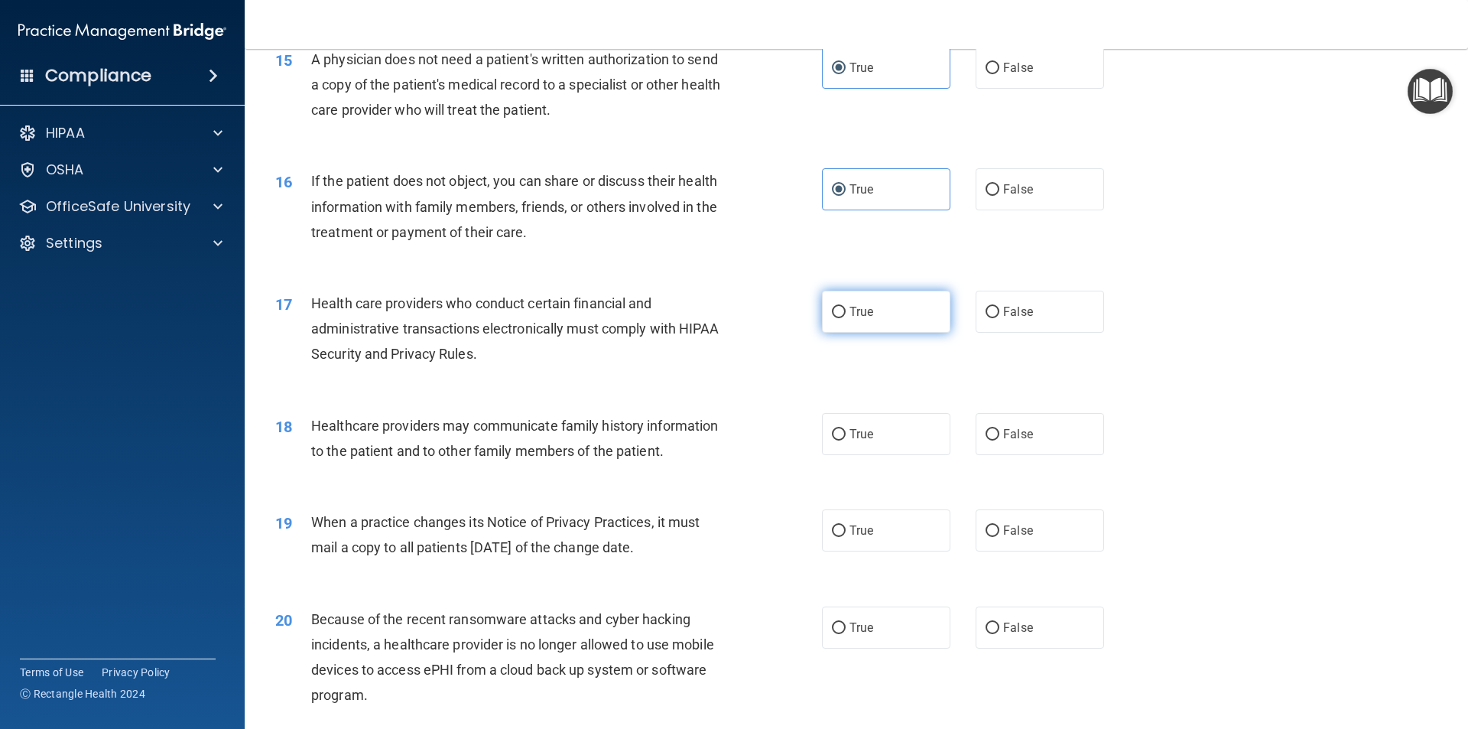
click at [881, 296] on label "True" at bounding box center [886, 312] width 128 height 42
click at [846, 307] on input "True" at bounding box center [839, 312] width 14 height 11
radio input "true"
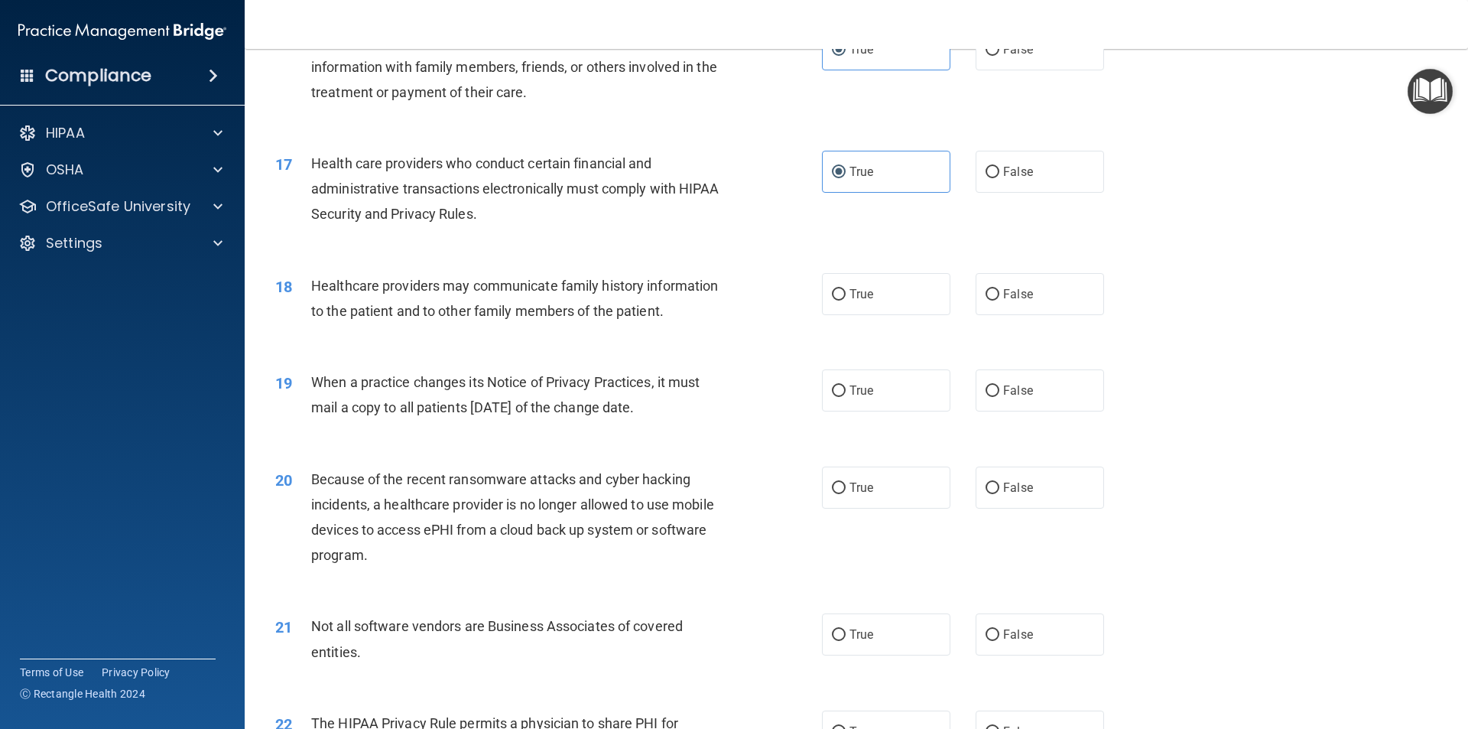
scroll to position [1912, 0]
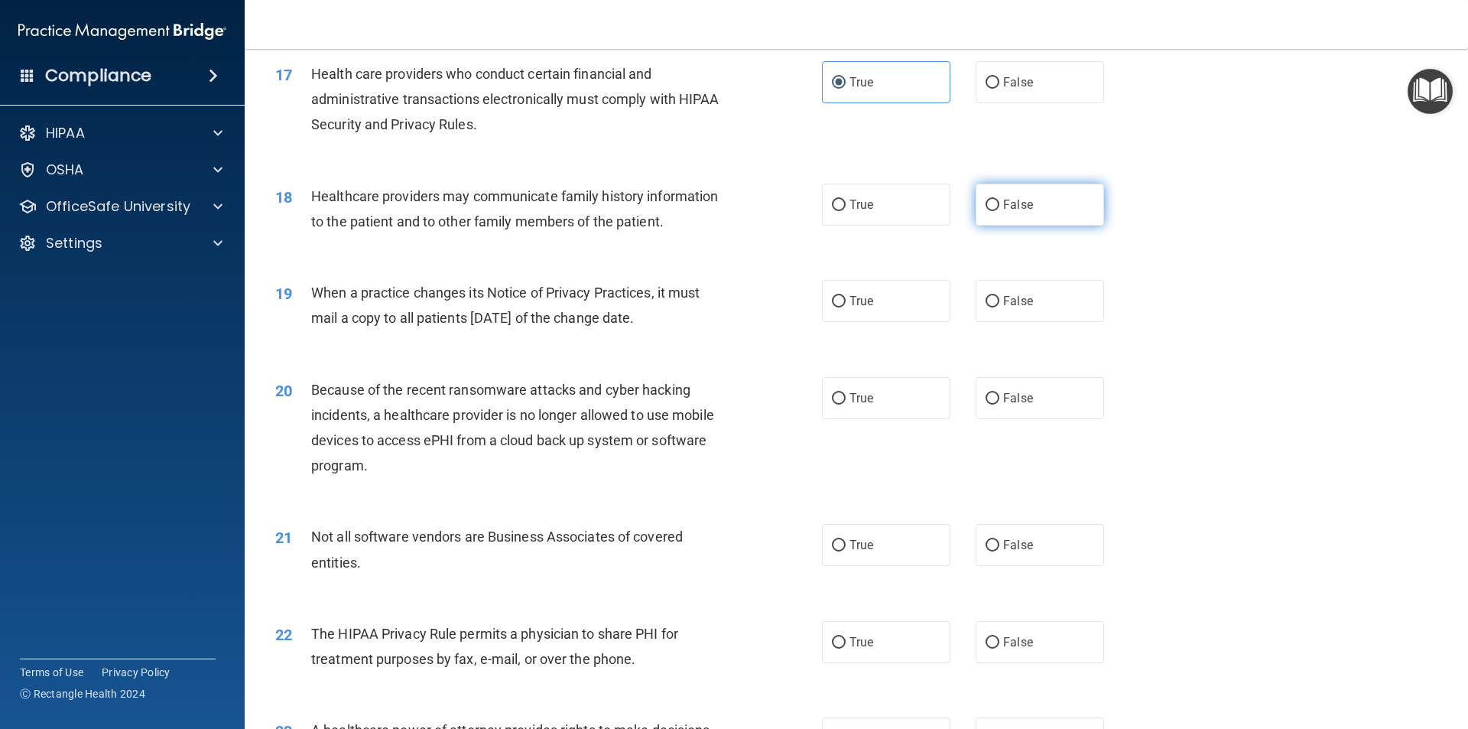
click at [987, 210] on input "False" at bounding box center [993, 205] width 14 height 11
radio input "true"
click at [851, 303] on span "True" at bounding box center [862, 301] width 24 height 15
click at [846, 303] on input "True" at bounding box center [839, 301] width 14 height 11
radio input "true"
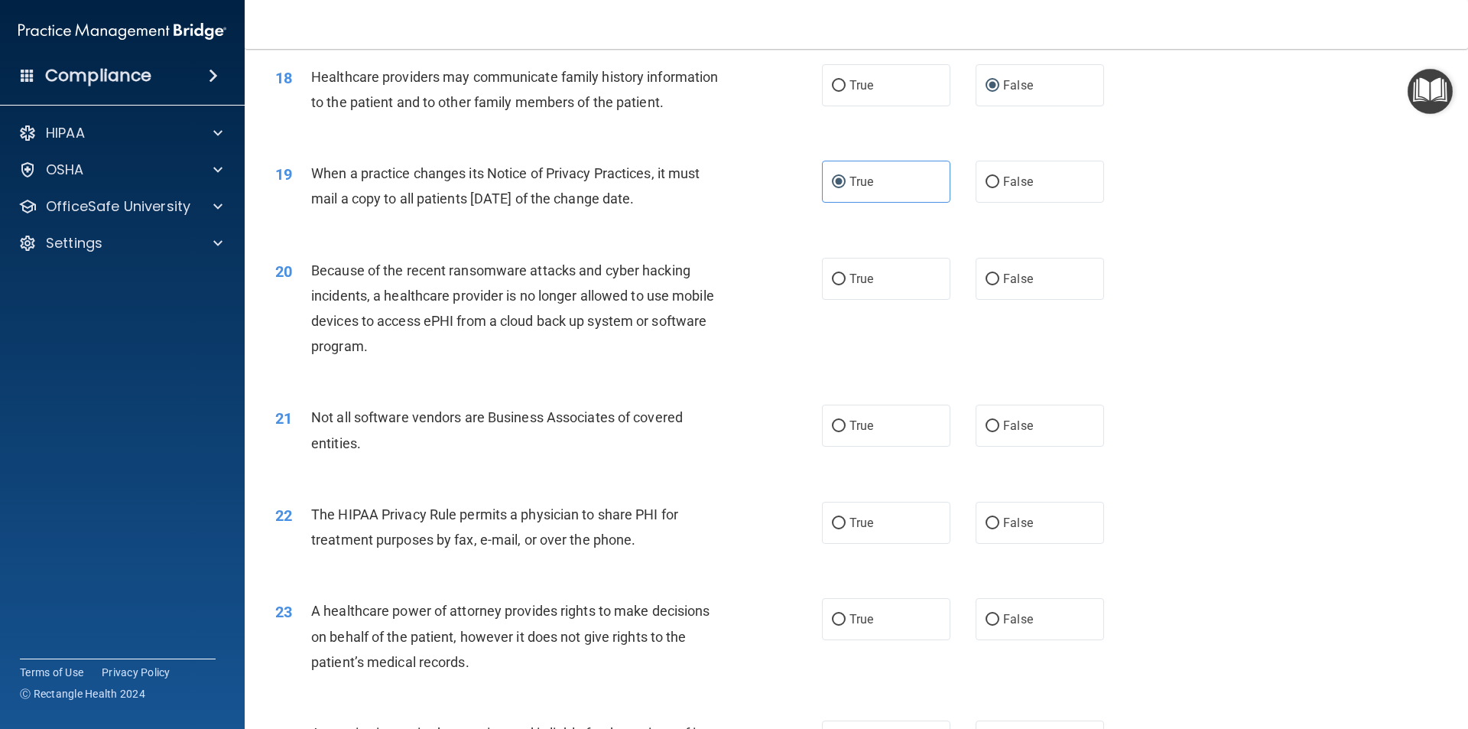
scroll to position [2065, 0]
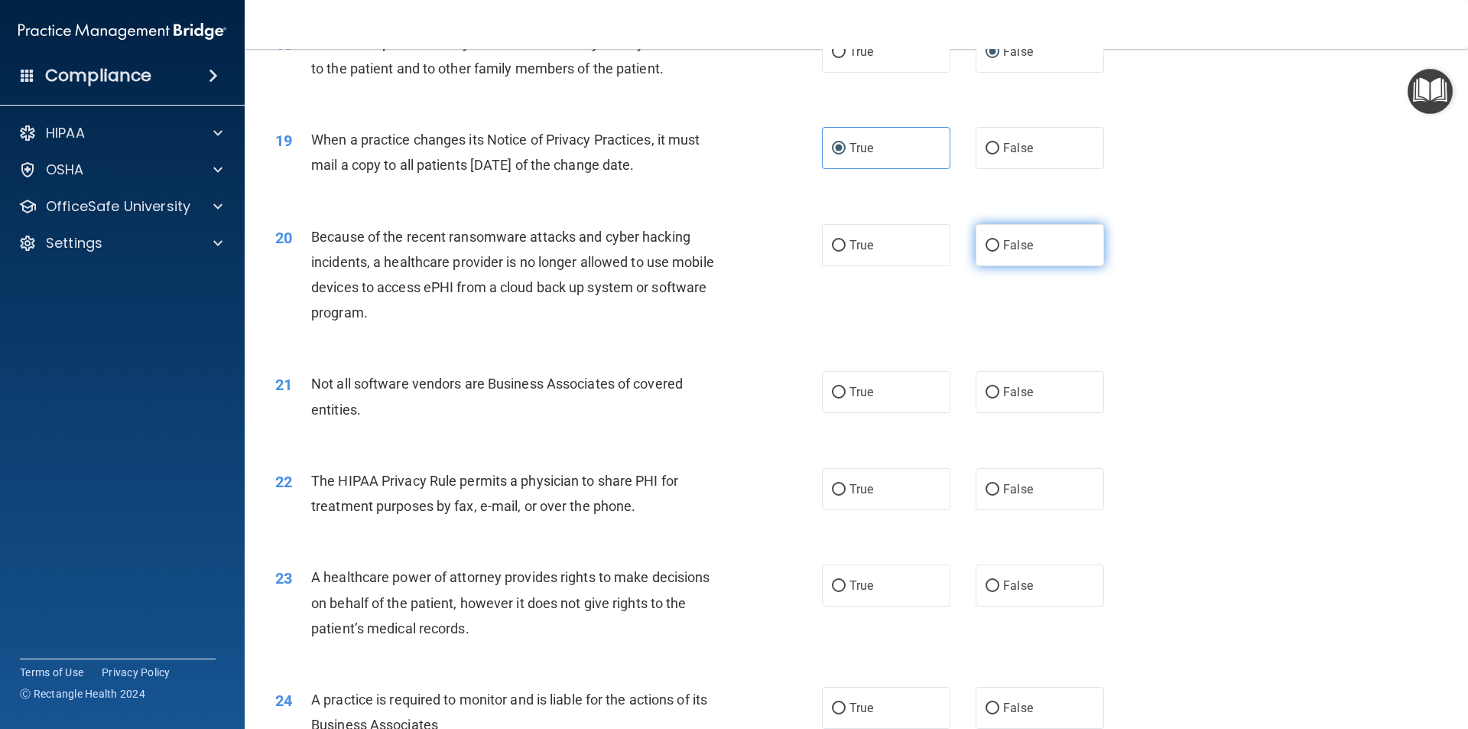
click at [986, 246] on input "False" at bounding box center [993, 245] width 14 height 11
radio input "true"
click at [868, 395] on span "True" at bounding box center [862, 392] width 24 height 15
click at [846, 395] on input "True" at bounding box center [839, 392] width 14 height 11
radio input "true"
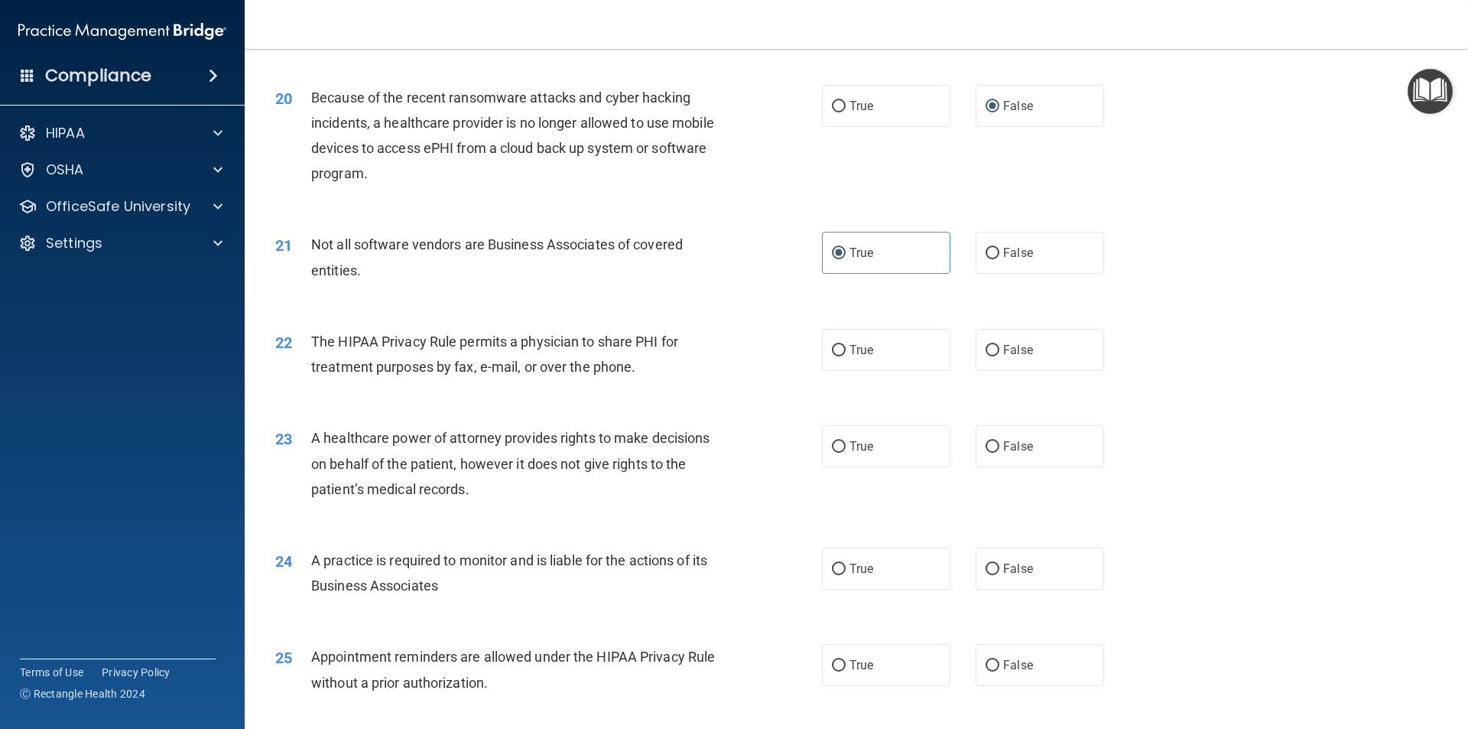
scroll to position [2295, 0]
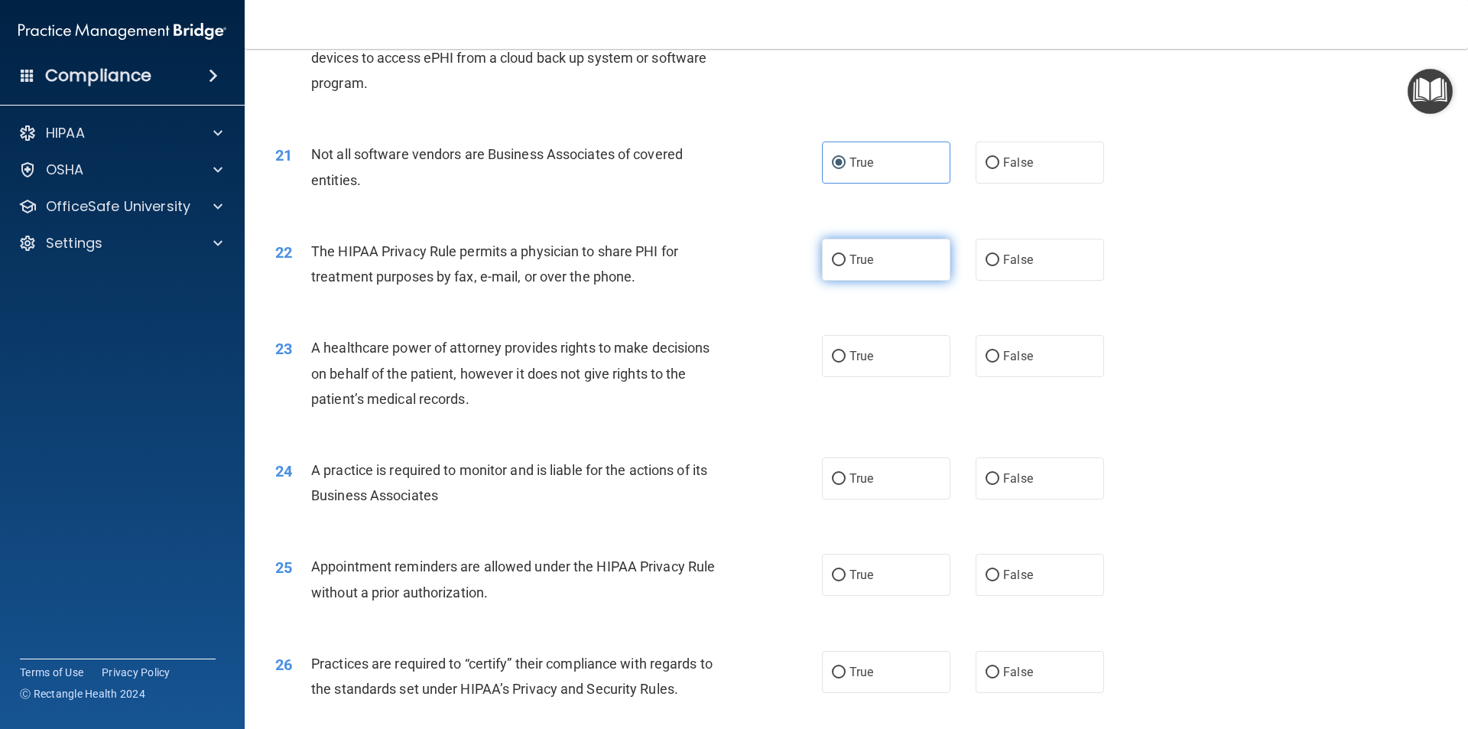
click at [884, 259] on label "True" at bounding box center [886, 260] width 128 height 42
click at [846, 259] on input "True" at bounding box center [839, 260] width 14 height 11
radio input "true"
click at [1003, 353] on span "False" at bounding box center [1018, 356] width 30 height 15
click at [1000, 353] on input "False" at bounding box center [993, 356] width 14 height 11
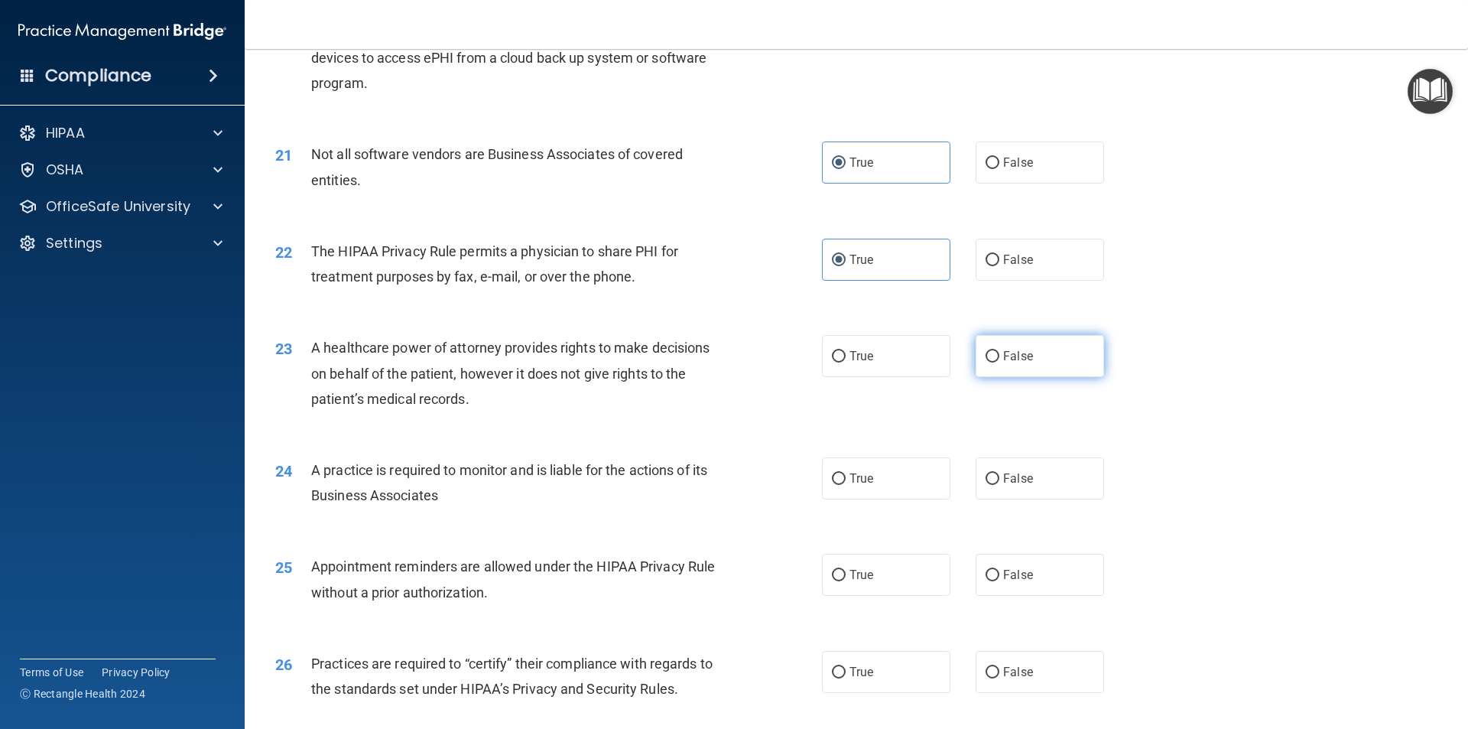
radio input "true"
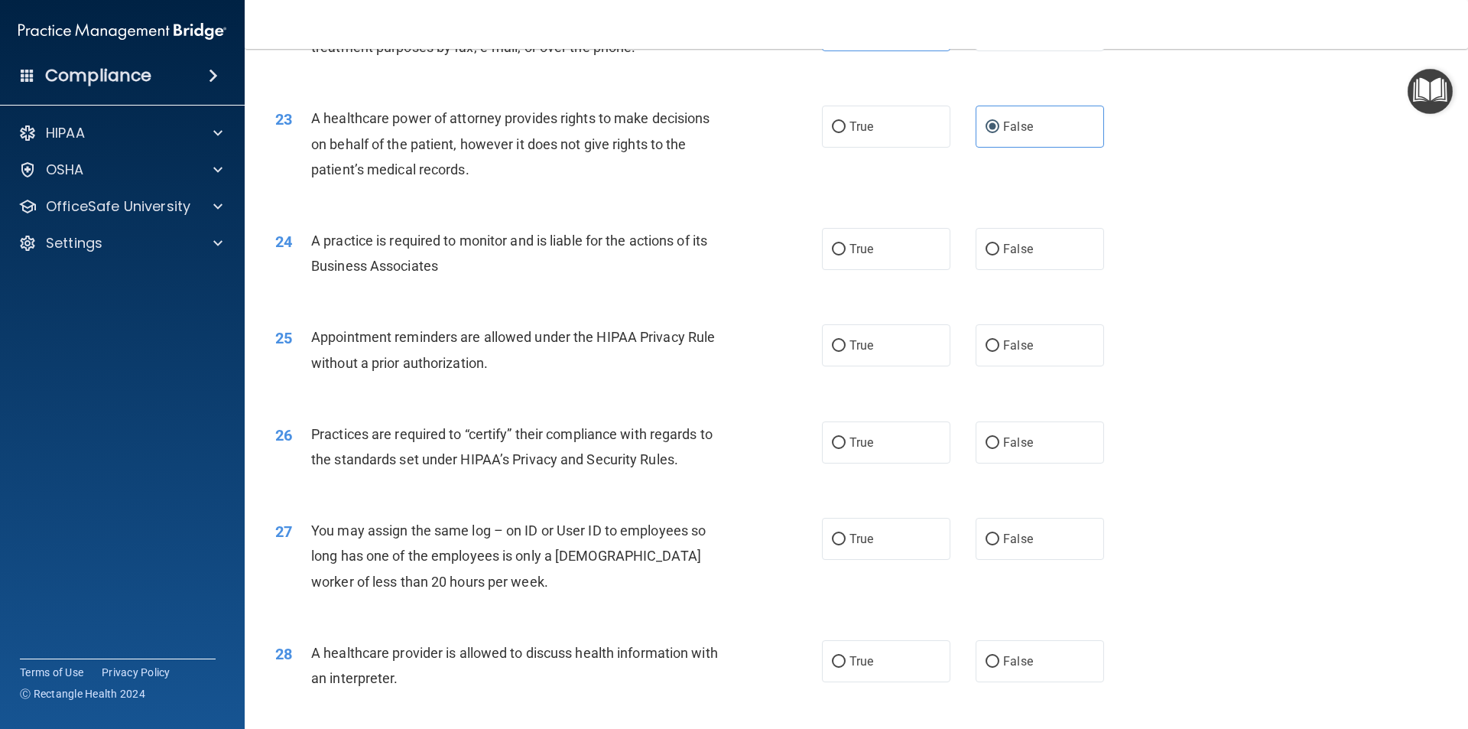
scroll to position [2600, 0]
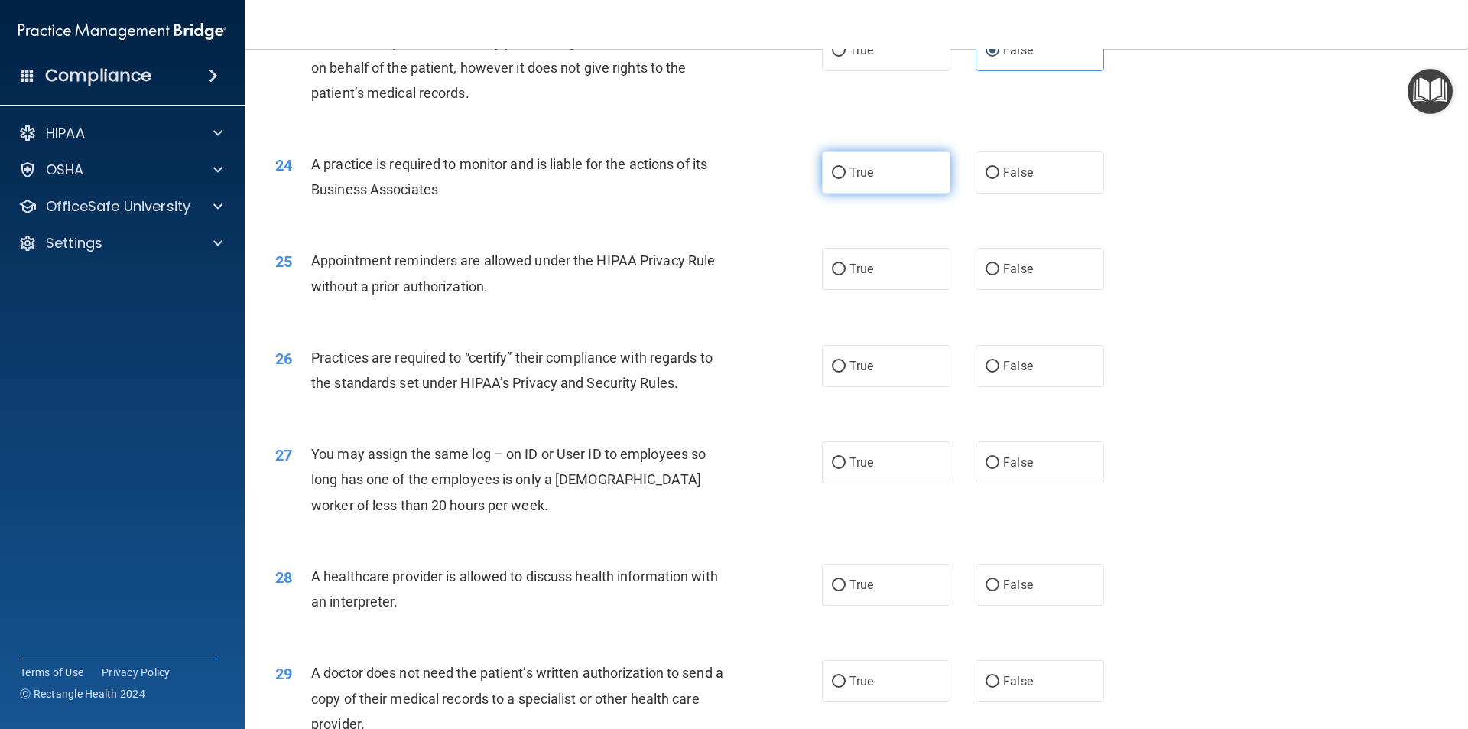
click at [898, 174] on label "True" at bounding box center [886, 172] width 128 height 42
click at [846, 174] on input "True" at bounding box center [839, 172] width 14 height 11
radio input "true"
click at [1042, 276] on label "False" at bounding box center [1040, 269] width 128 height 42
click at [1000, 275] on input "False" at bounding box center [993, 269] width 14 height 11
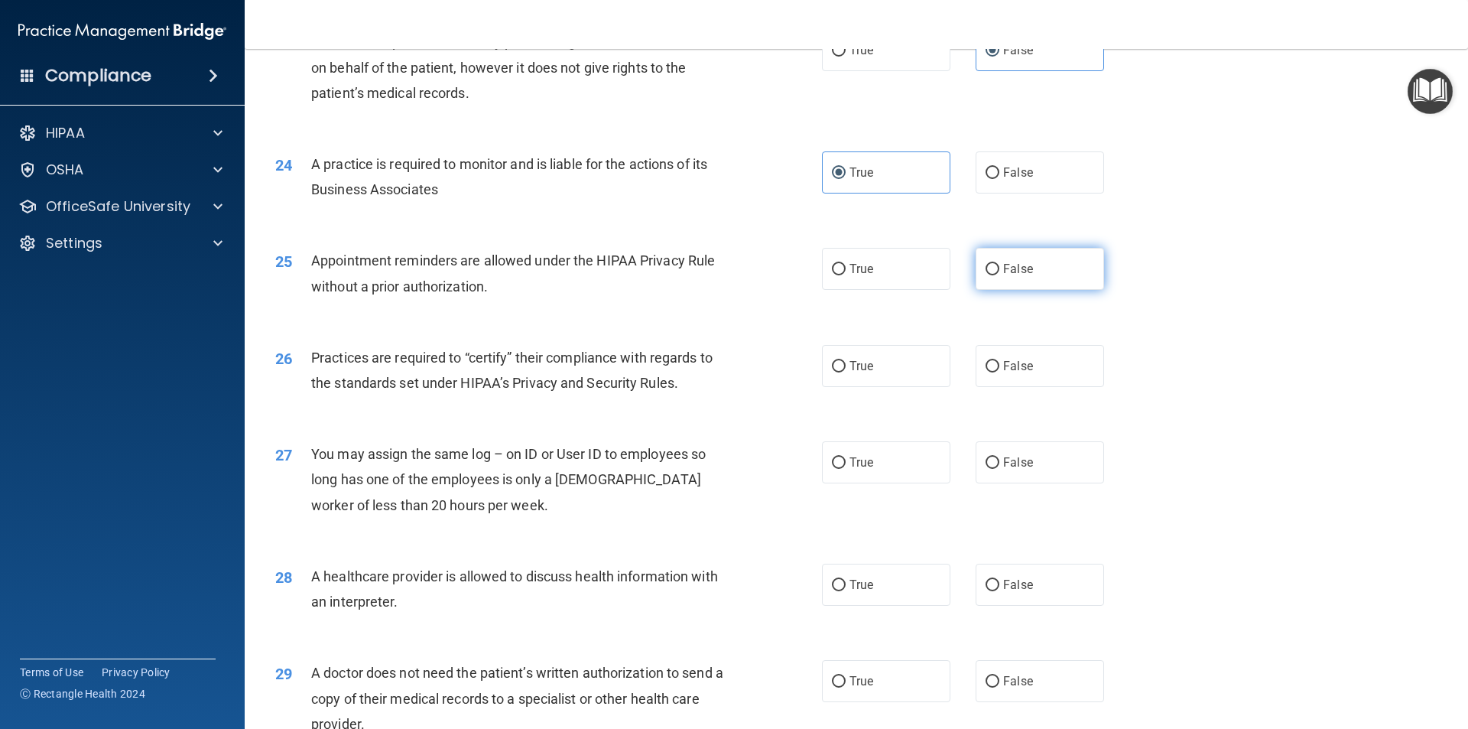
radio input "true"
click at [837, 378] on label "True" at bounding box center [886, 366] width 128 height 42
click at [837, 372] on input "True" at bounding box center [839, 366] width 14 height 11
radio input "true"
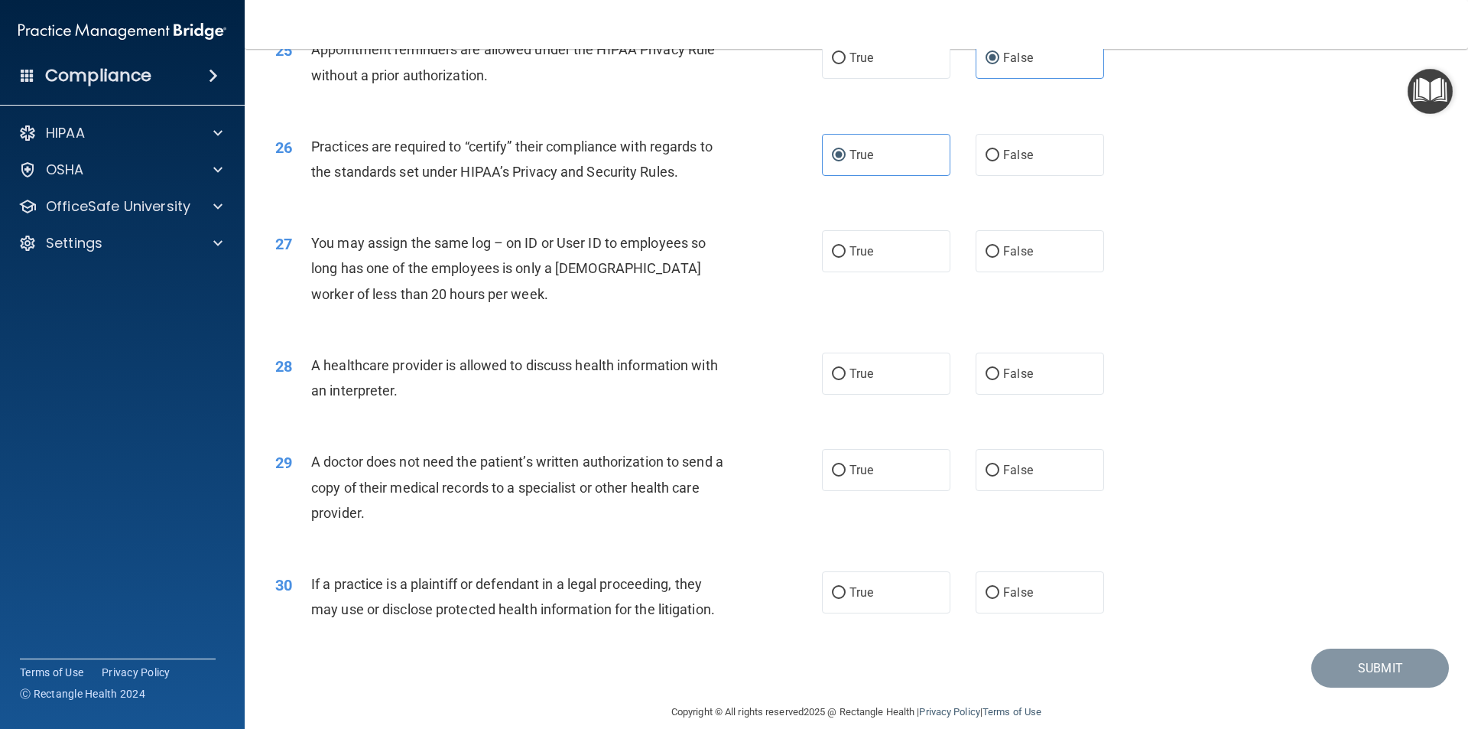
scroll to position [2830, 0]
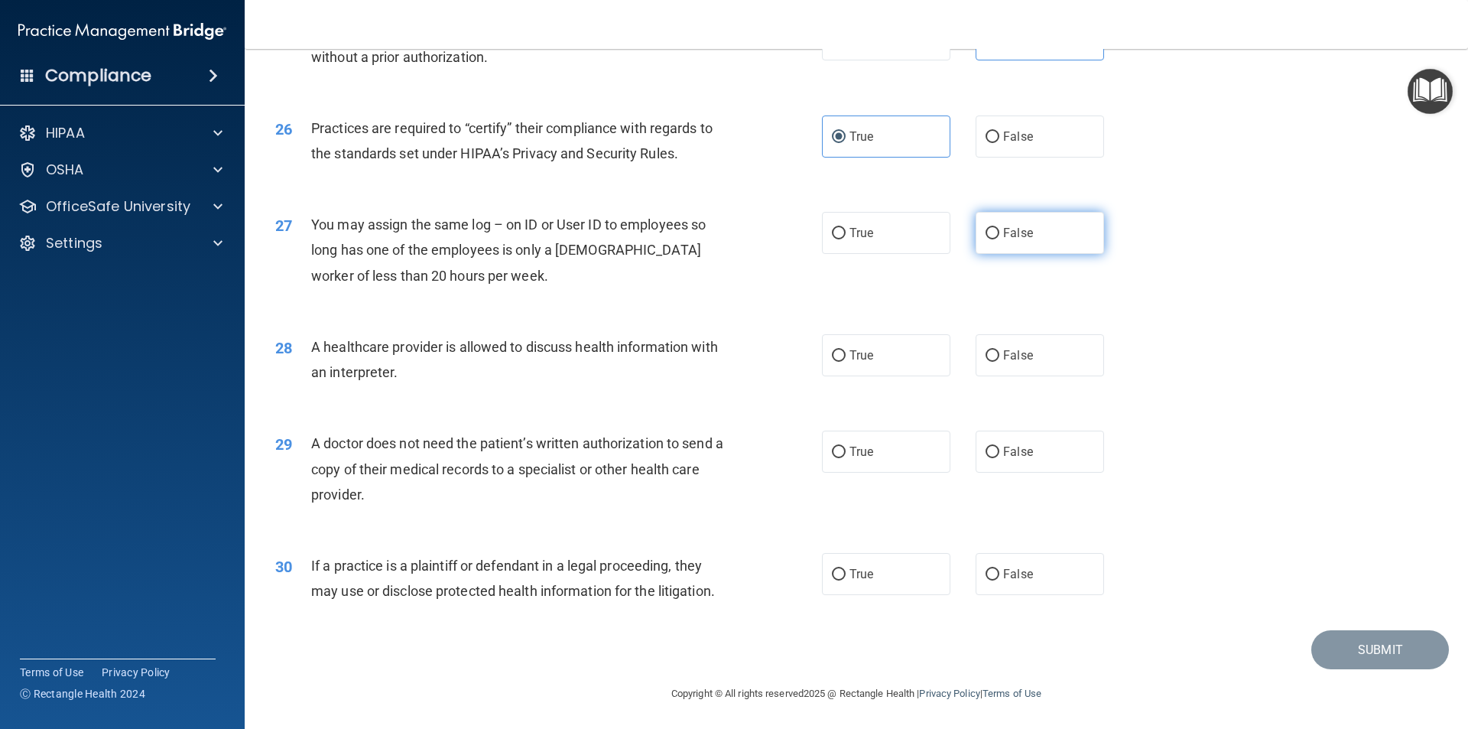
click at [1043, 232] on label "False" at bounding box center [1040, 233] width 128 height 42
click at [1000, 232] on input "False" at bounding box center [993, 233] width 14 height 11
radio input "true"
click at [924, 343] on label "True" at bounding box center [886, 355] width 128 height 42
click at [846, 350] on input "True" at bounding box center [839, 355] width 14 height 11
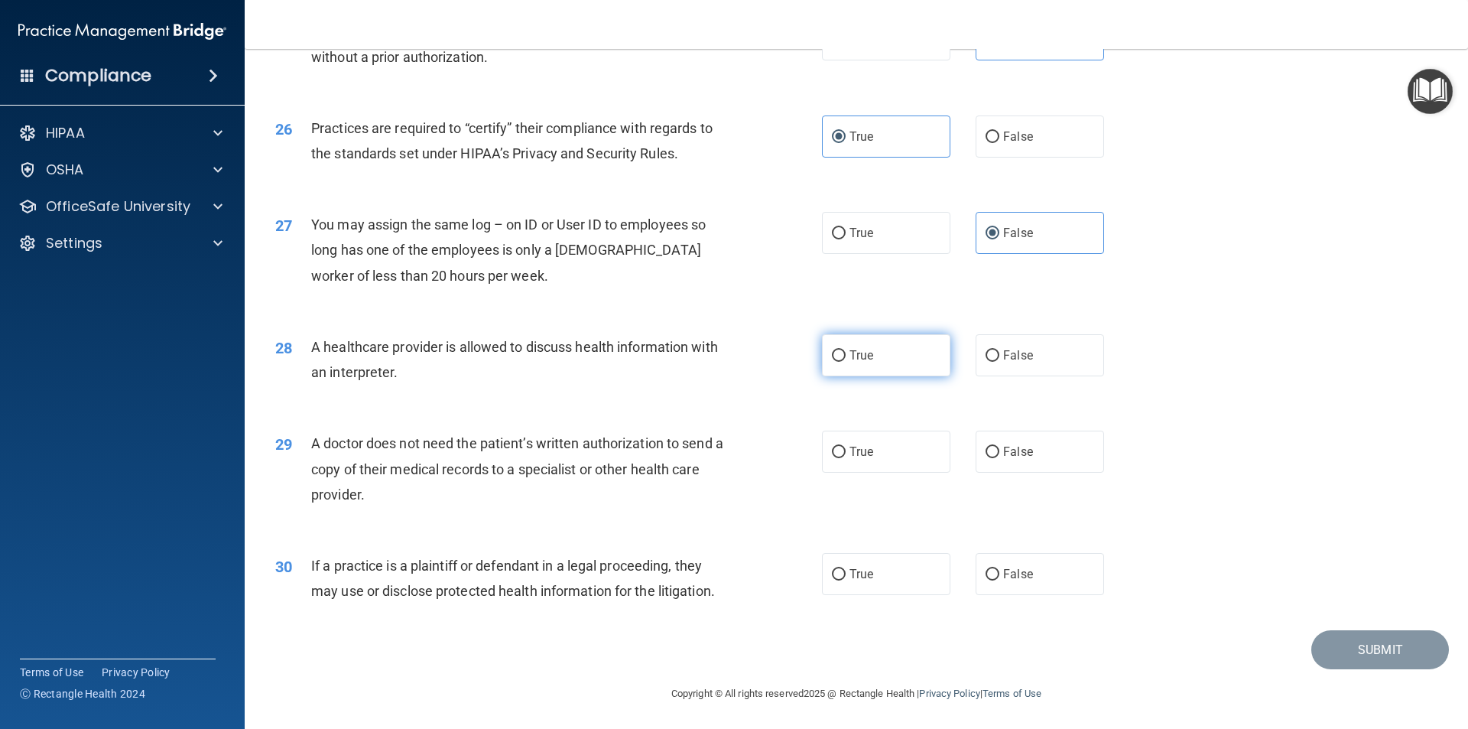
radio input "true"
click at [864, 449] on span "True" at bounding box center [862, 451] width 24 height 15
click at [846, 449] on input "True" at bounding box center [839, 452] width 14 height 11
radio input "true"
drag, startPoint x: 854, startPoint y: 573, endPoint x: 932, endPoint y: 564, distance: 78.6
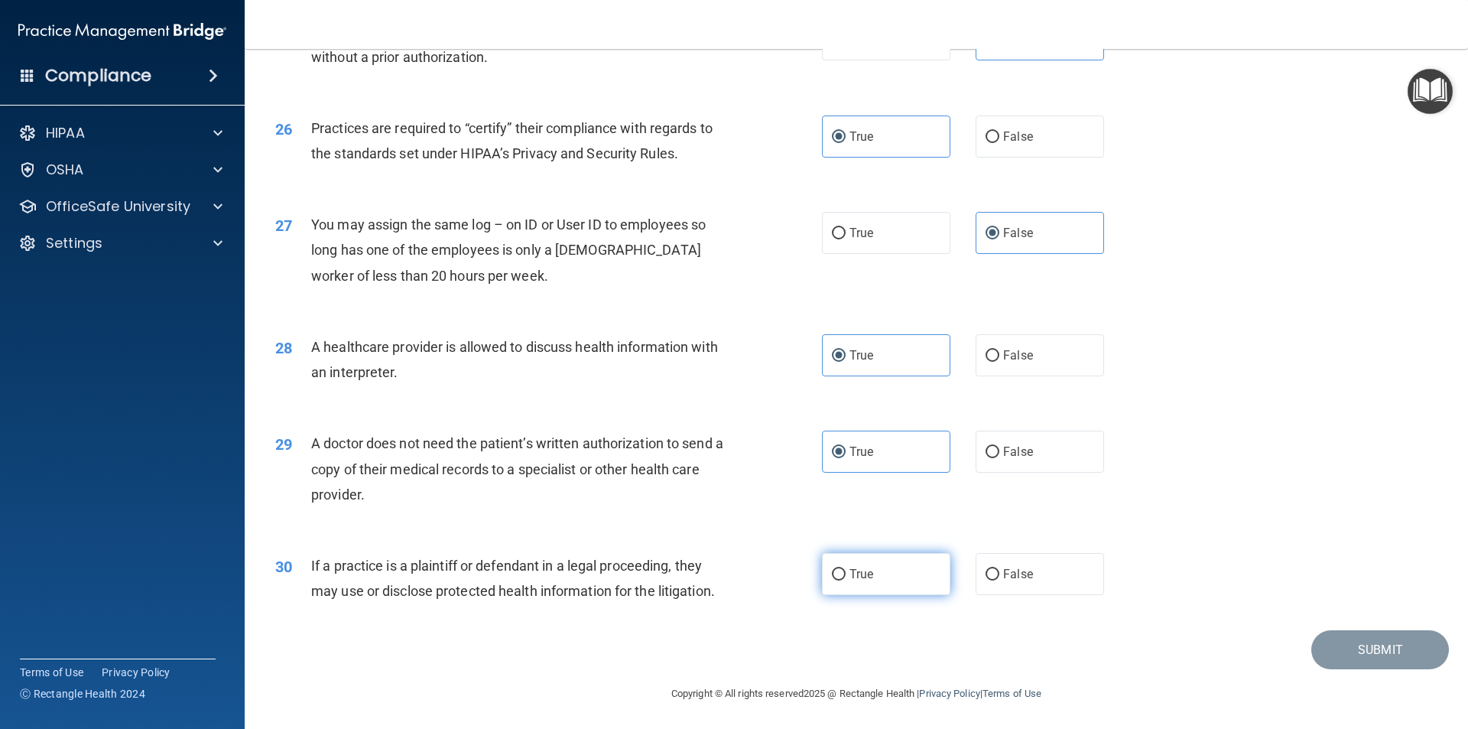
click at [853, 573] on span "True" at bounding box center [862, 574] width 24 height 15
click at [833, 573] on input "True" at bounding box center [839, 573] width 14 height 11
radio input "true"
click at [1325, 649] on button "Submit" at bounding box center [1381, 648] width 138 height 39
